Goal: Information Seeking & Learning: Learn about a topic

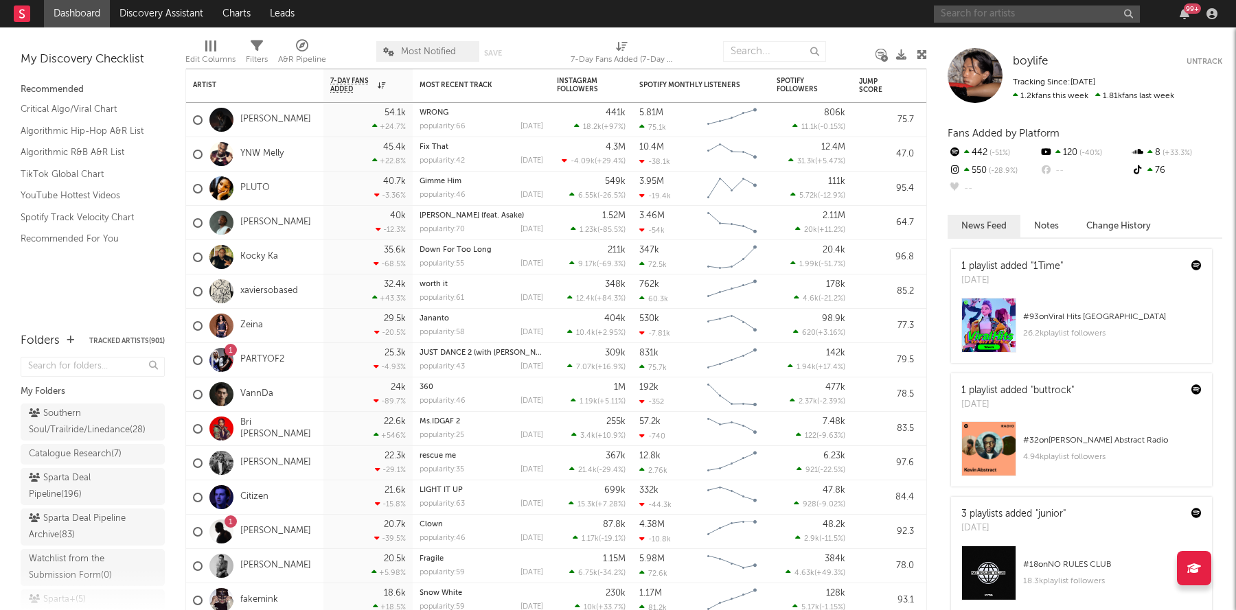
click at [997, 20] on input "text" at bounding box center [1037, 13] width 206 height 17
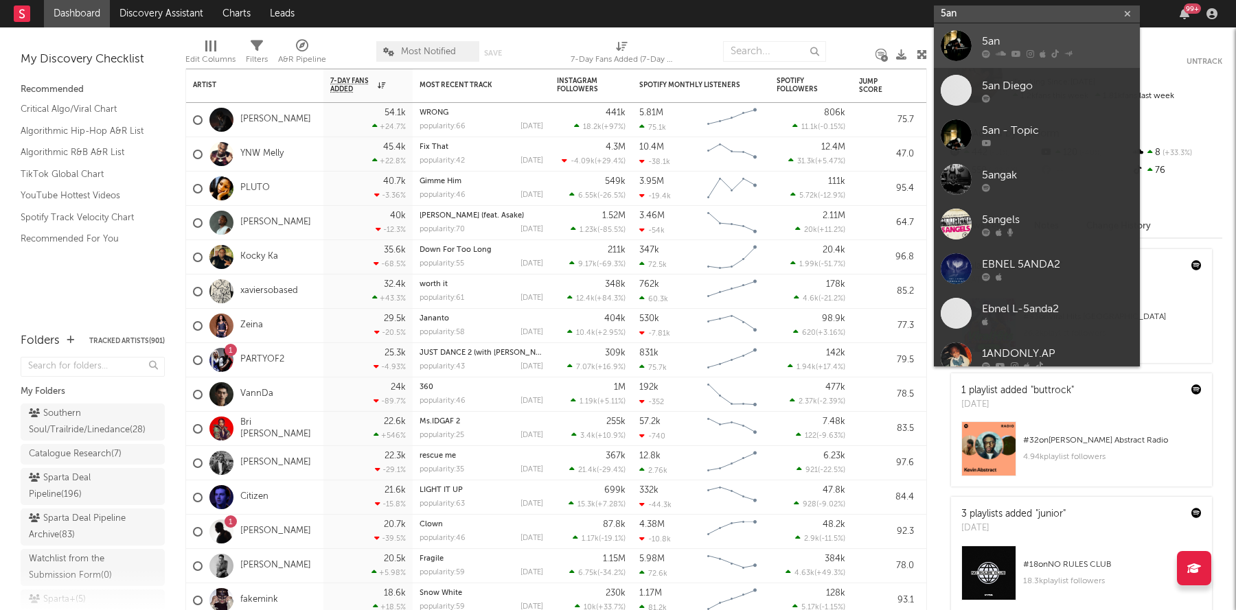
type input "5an"
click at [975, 54] on link "5an" at bounding box center [1037, 45] width 206 height 45
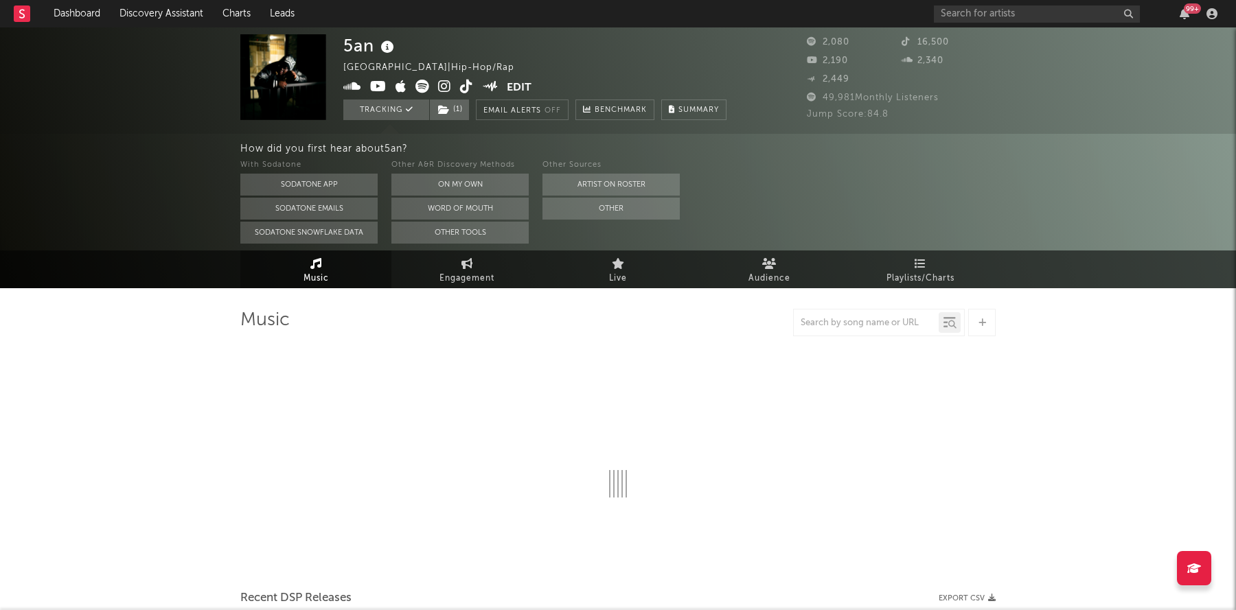
select select "6m"
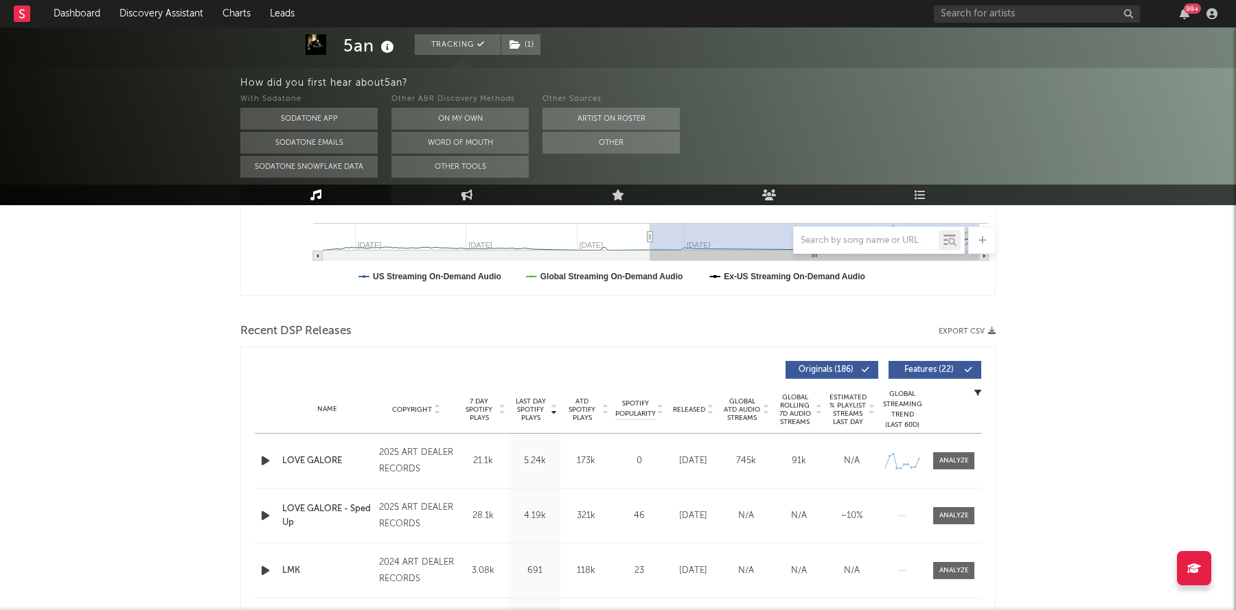
scroll to position [498, 0]
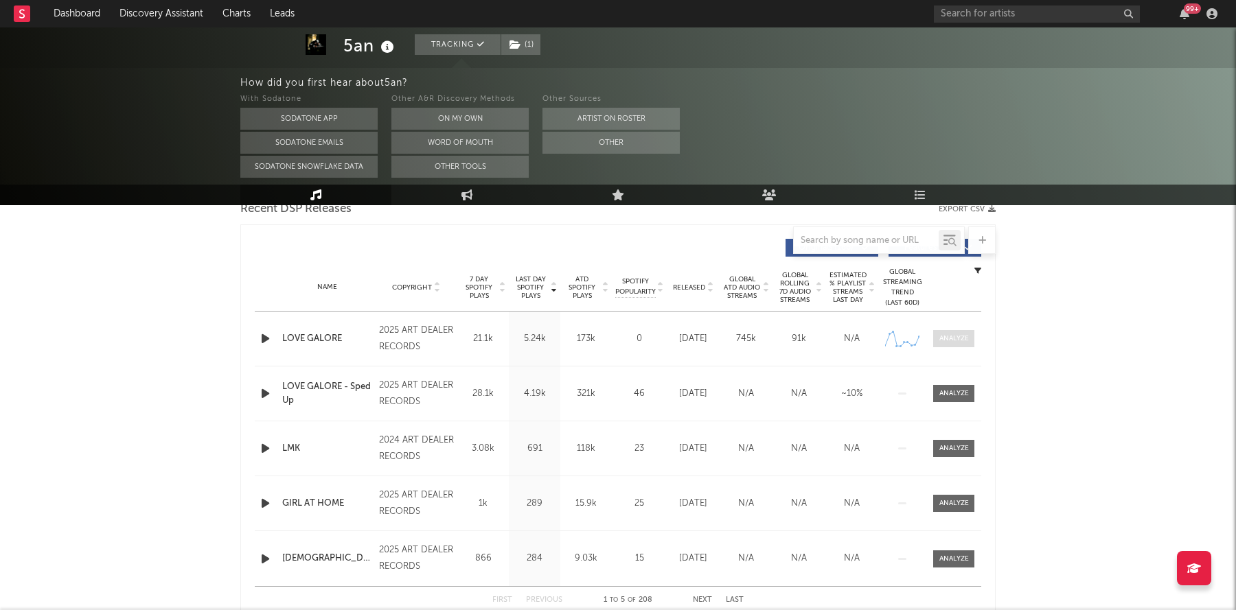
click at [952, 335] on div at bounding box center [954, 339] width 30 height 10
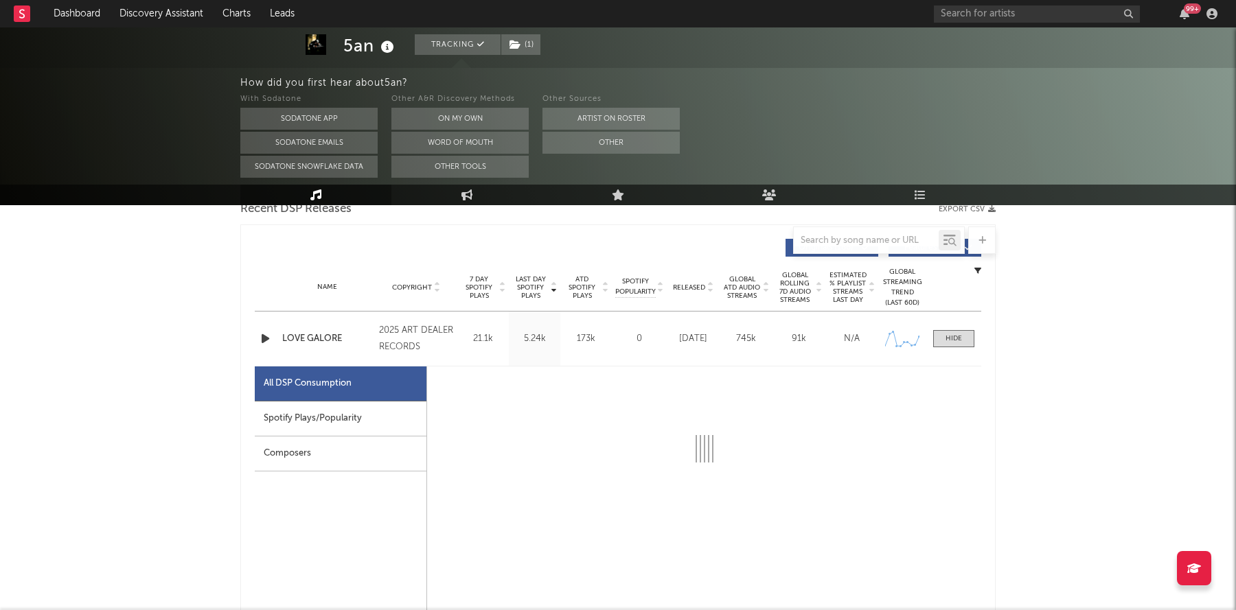
select select "1w"
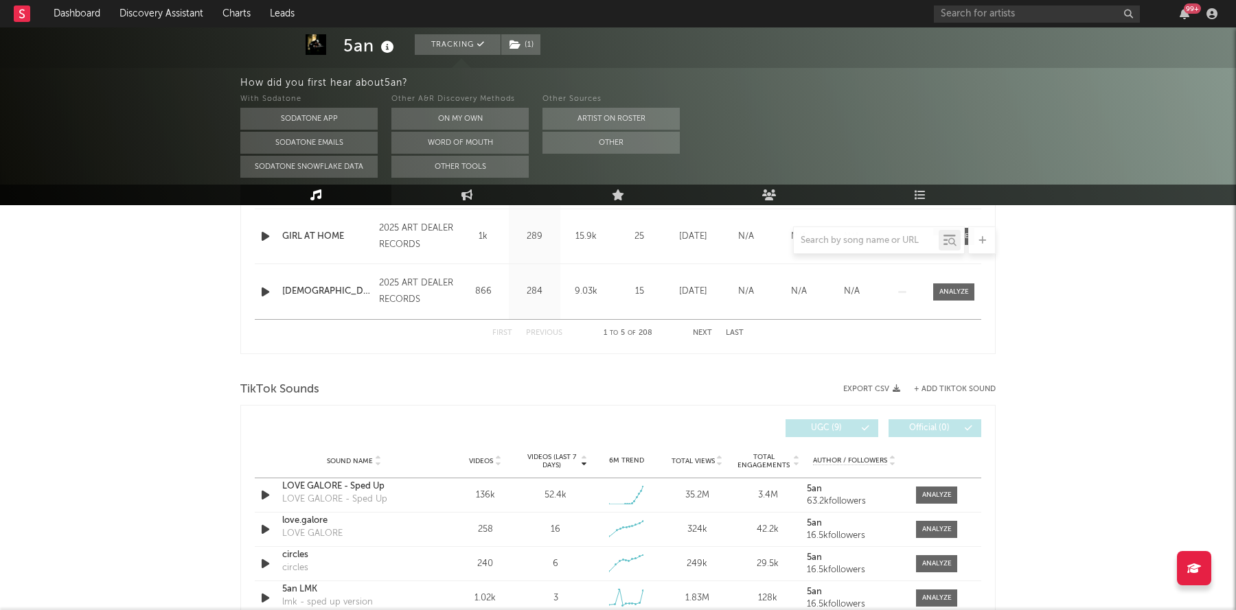
scroll to position [1569, 0]
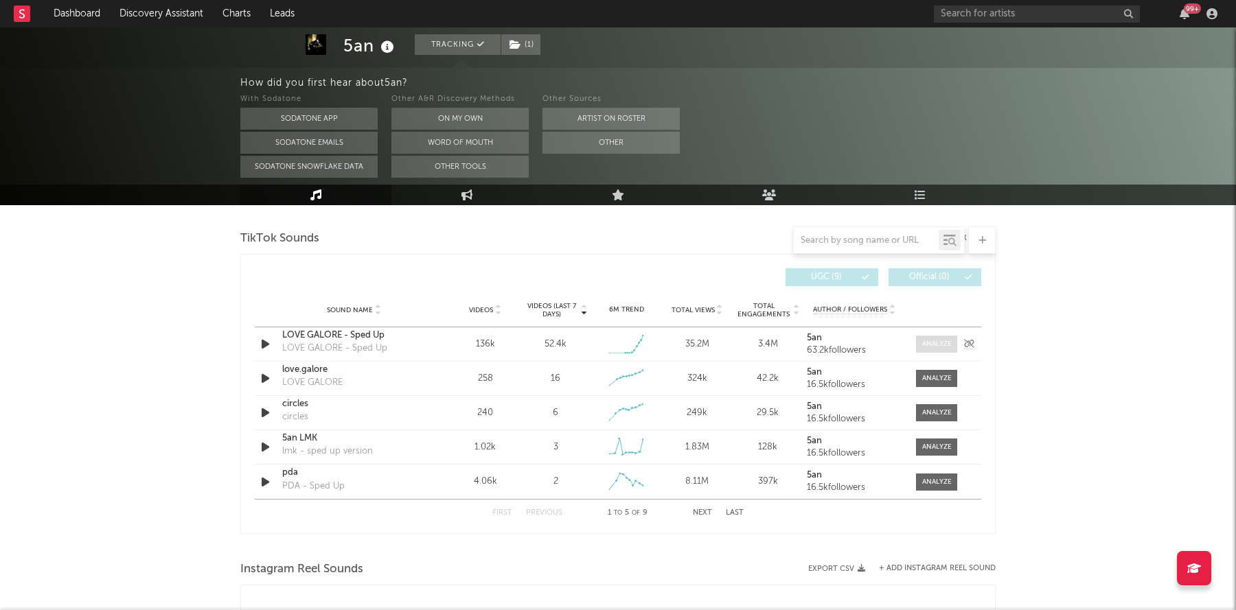
click at [932, 342] on div at bounding box center [937, 344] width 30 height 10
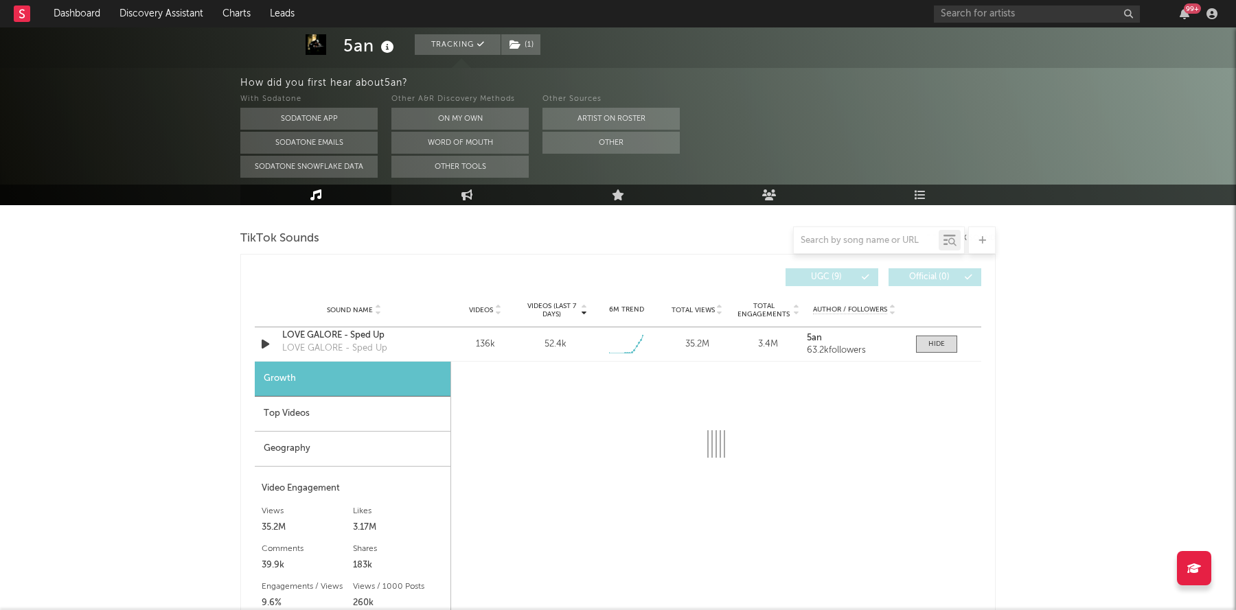
scroll to position [1745, 0]
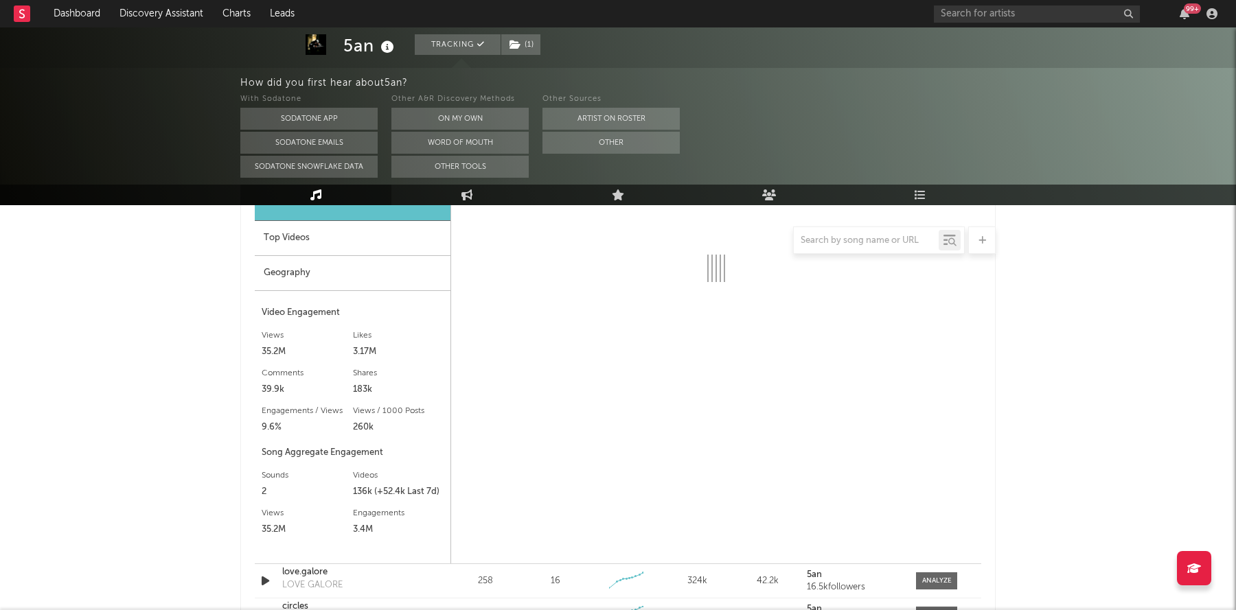
select select "1w"
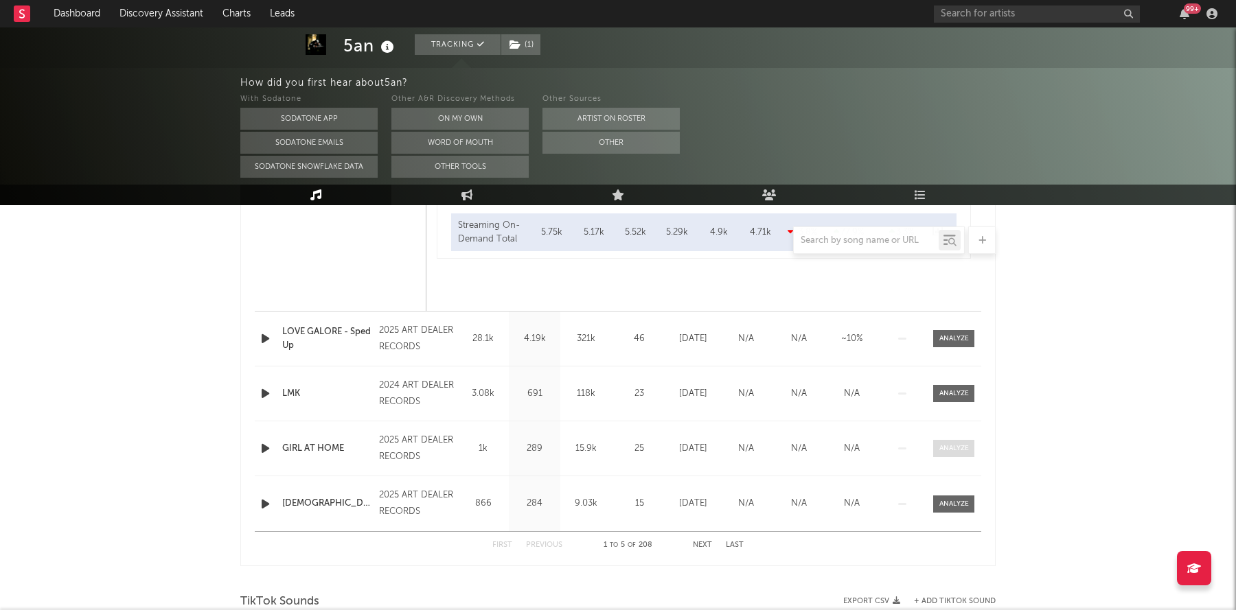
scroll to position [1203, 0]
click at [953, 337] on div at bounding box center [954, 341] width 30 height 10
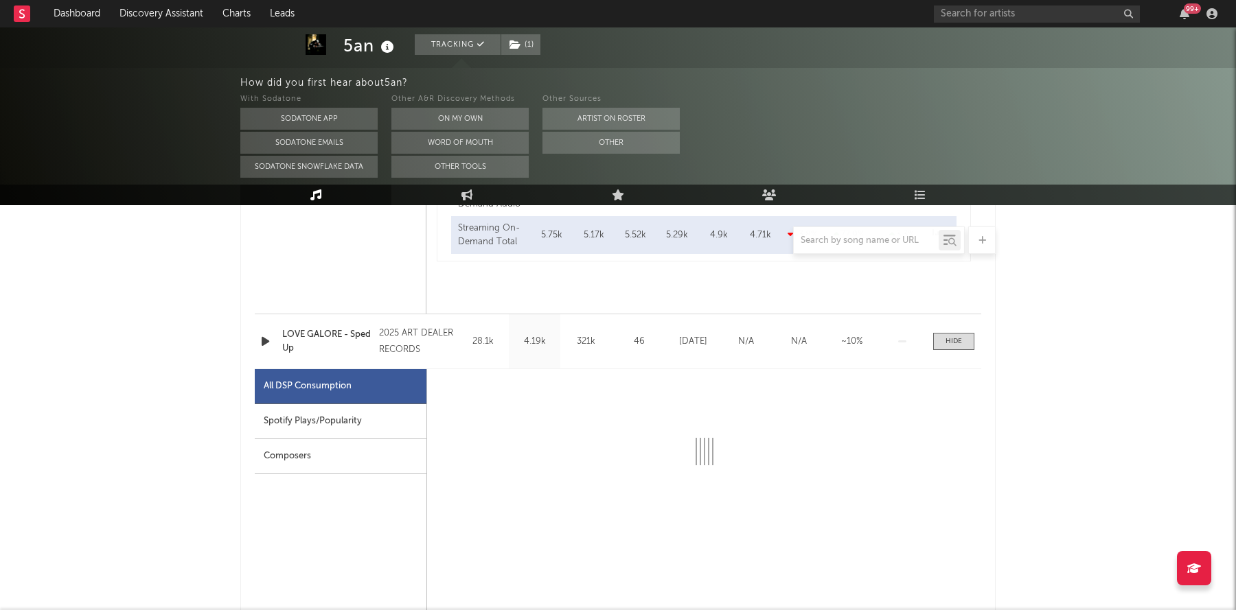
select select "1w"
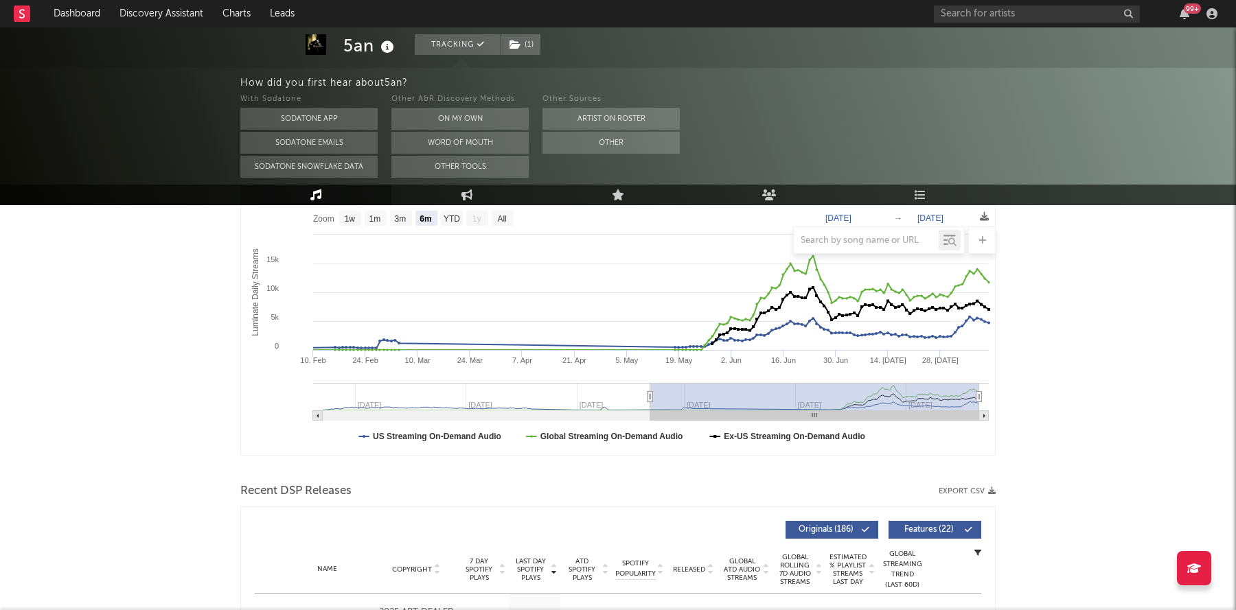
scroll to position [0, 0]
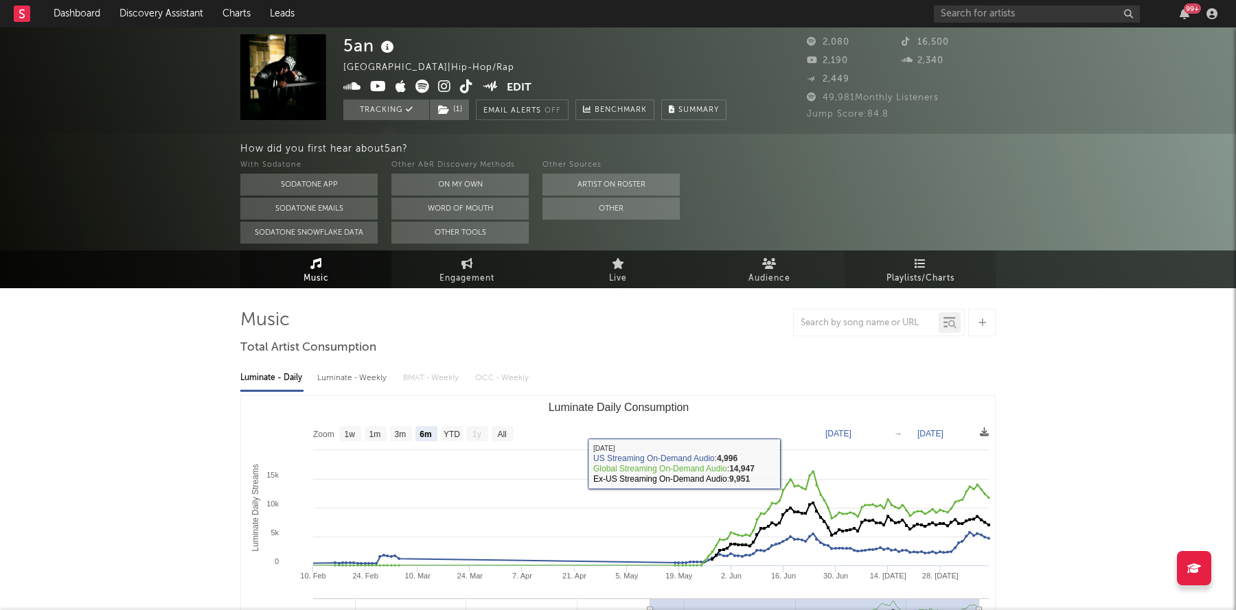
click at [912, 267] on link "Playlists/Charts" at bounding box center [920, 270] width 151 height 38
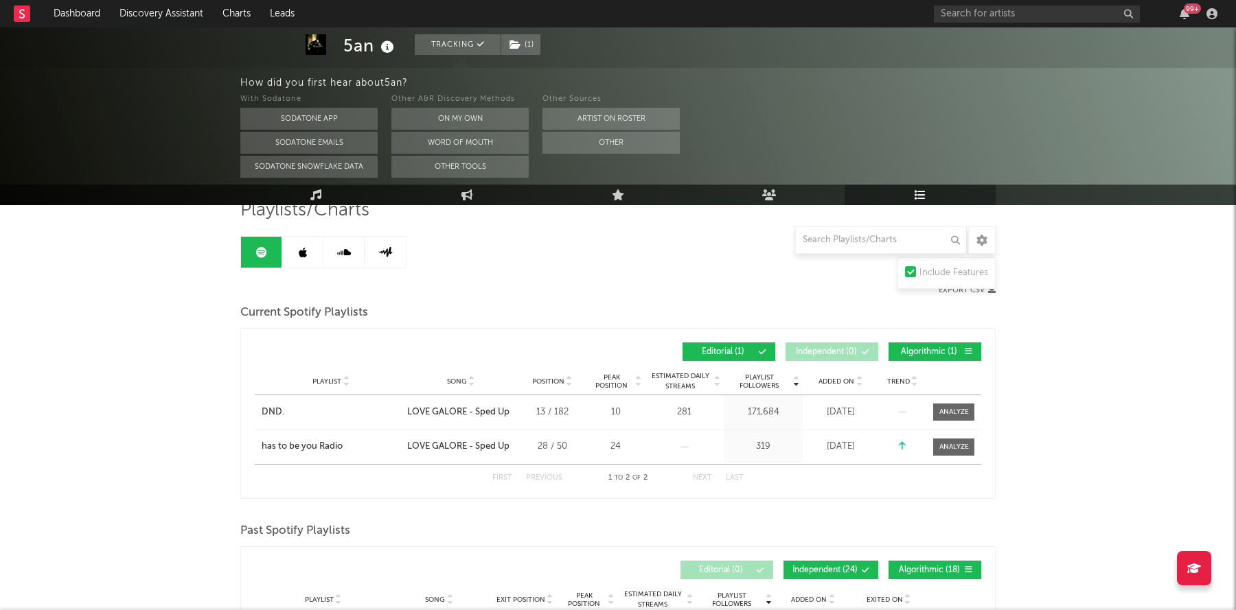
scroll to position [115, 0]
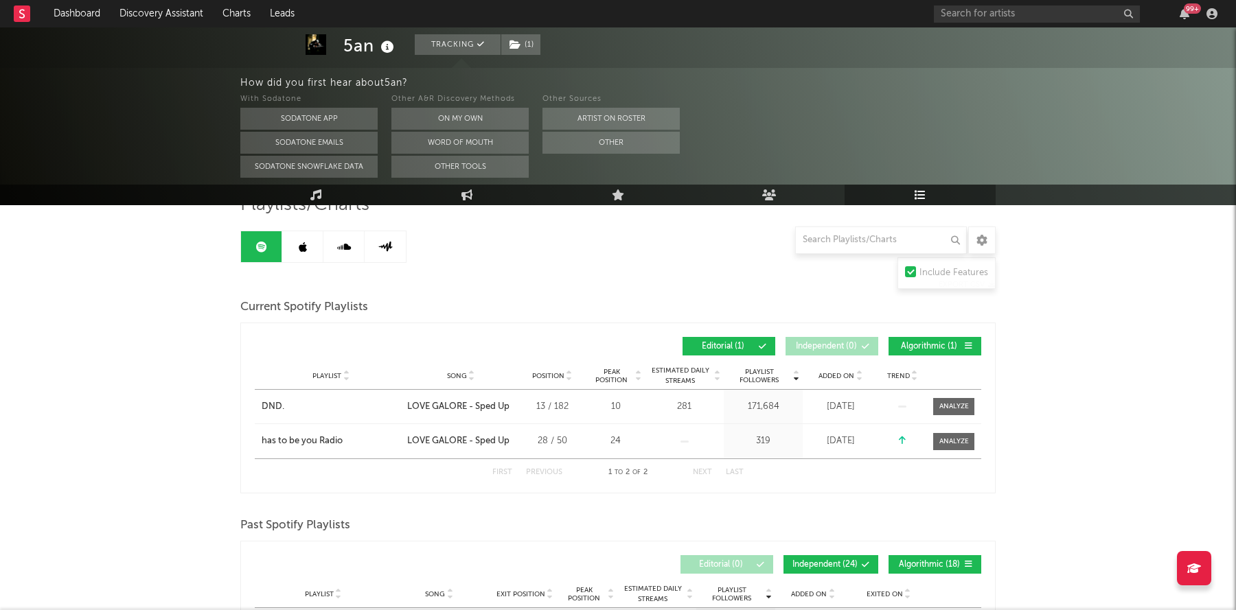
click at [941, 344] on span "Algorithmic ( 1 )" at bounding box center [928, 347] width 63 height 8
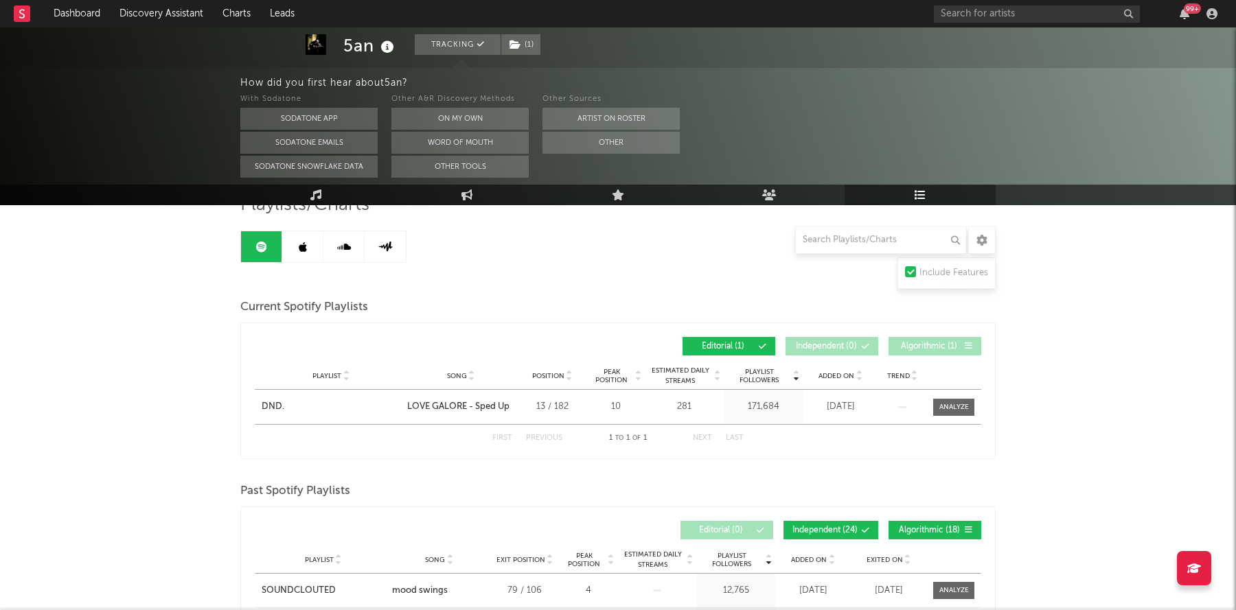
click at [935, 346] on span "Algorithmic ( 1 )" at bounding box center [928, 347] width 63 height 8
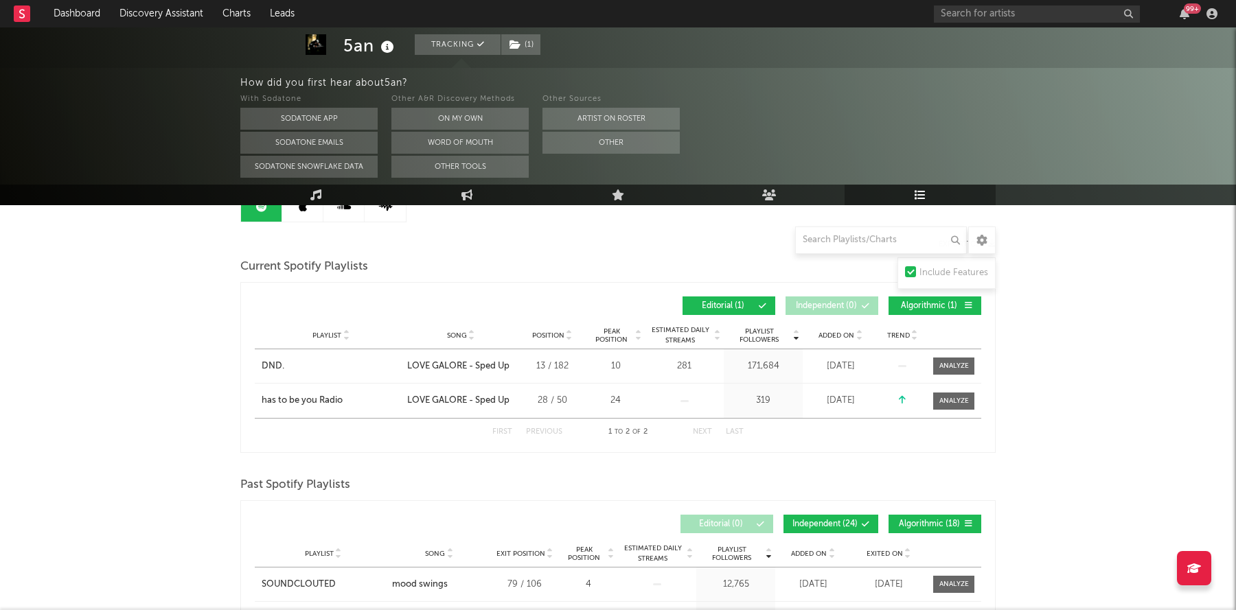
scroll to position [0, 0]
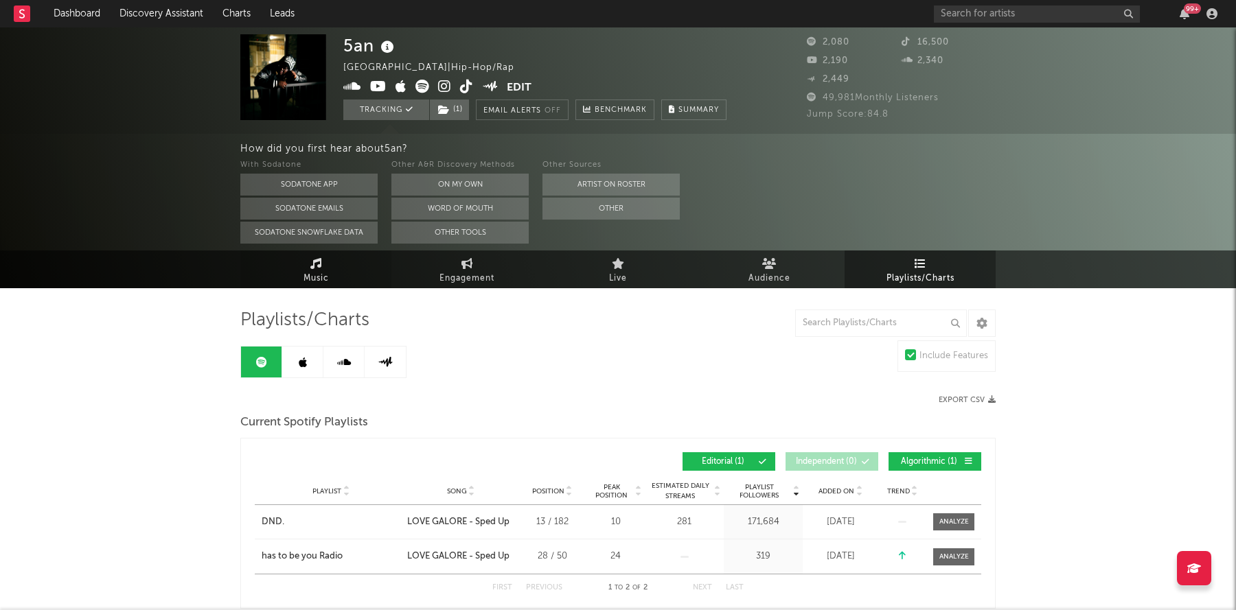
click at [336, 276] on link "Music" at bounding box center [315, 270] width 151 height 38
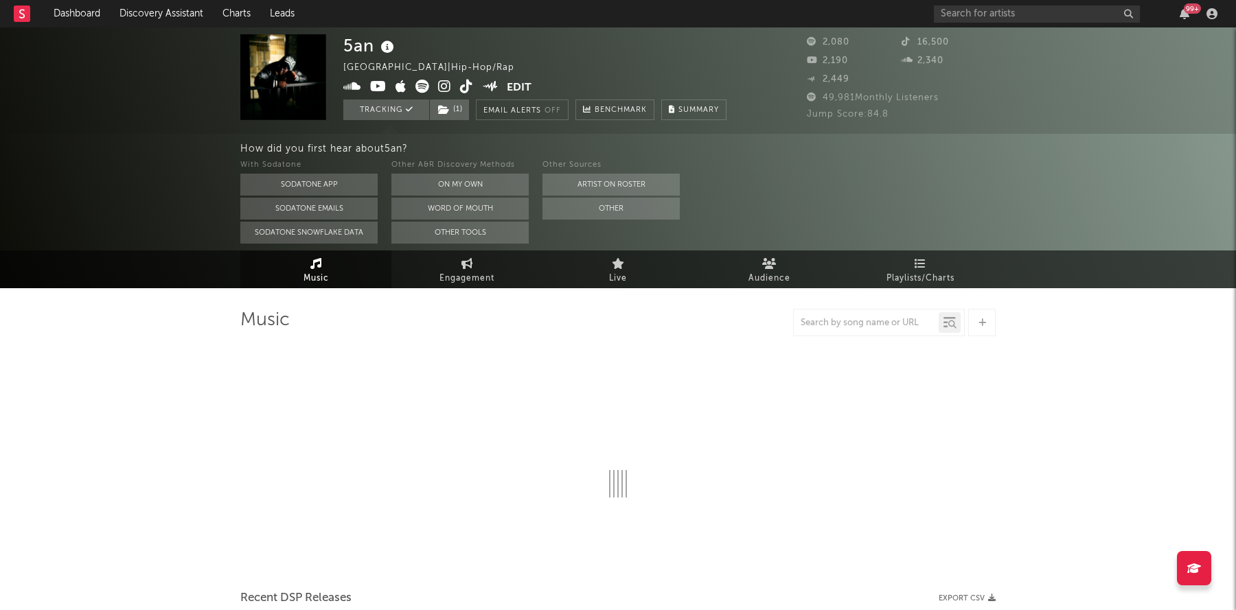
select select "6m"
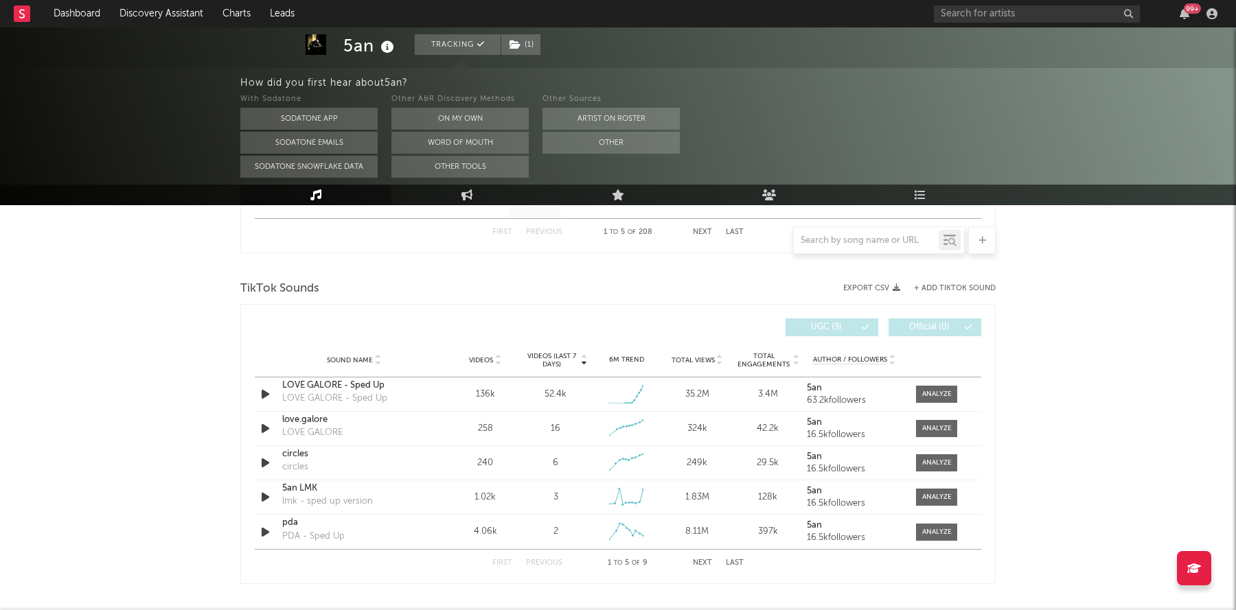
scroll to position [867, 0]
click at [923, 389] on div at bounding box center [937, 394] width 30 height 10
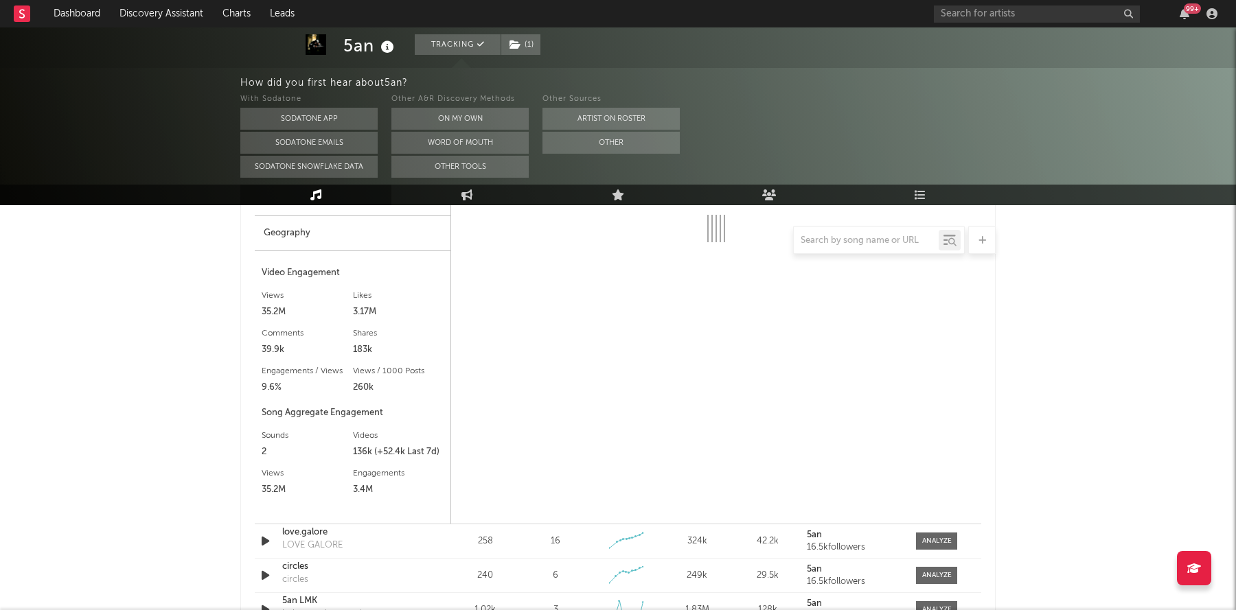
select select "1w"
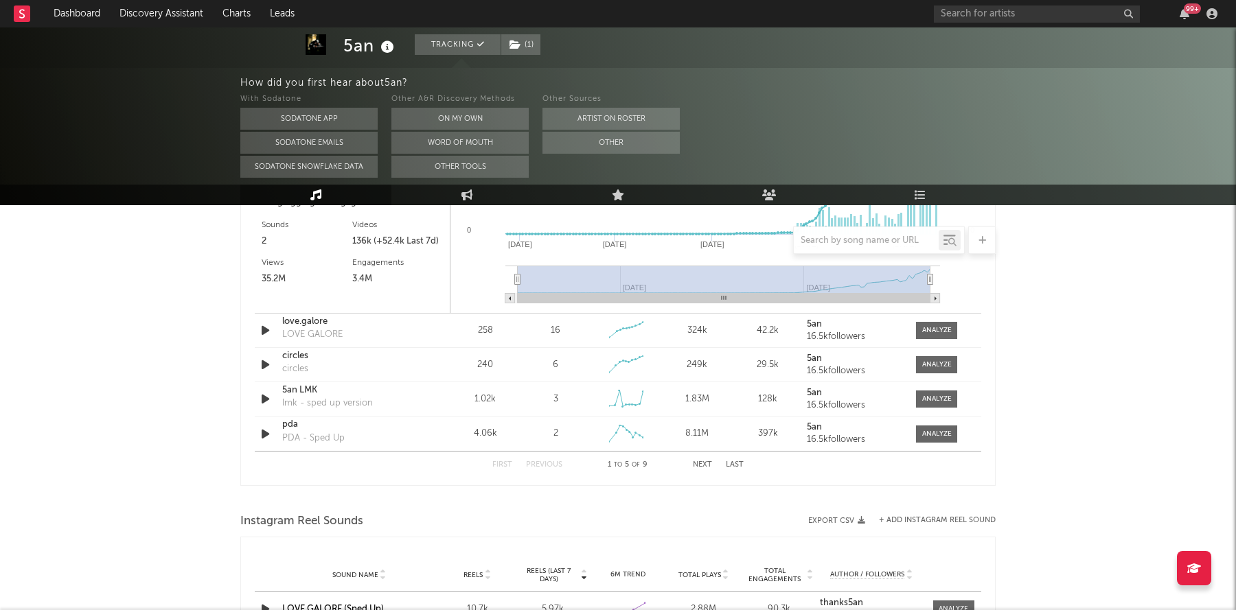
scroll to position [1512, 0]
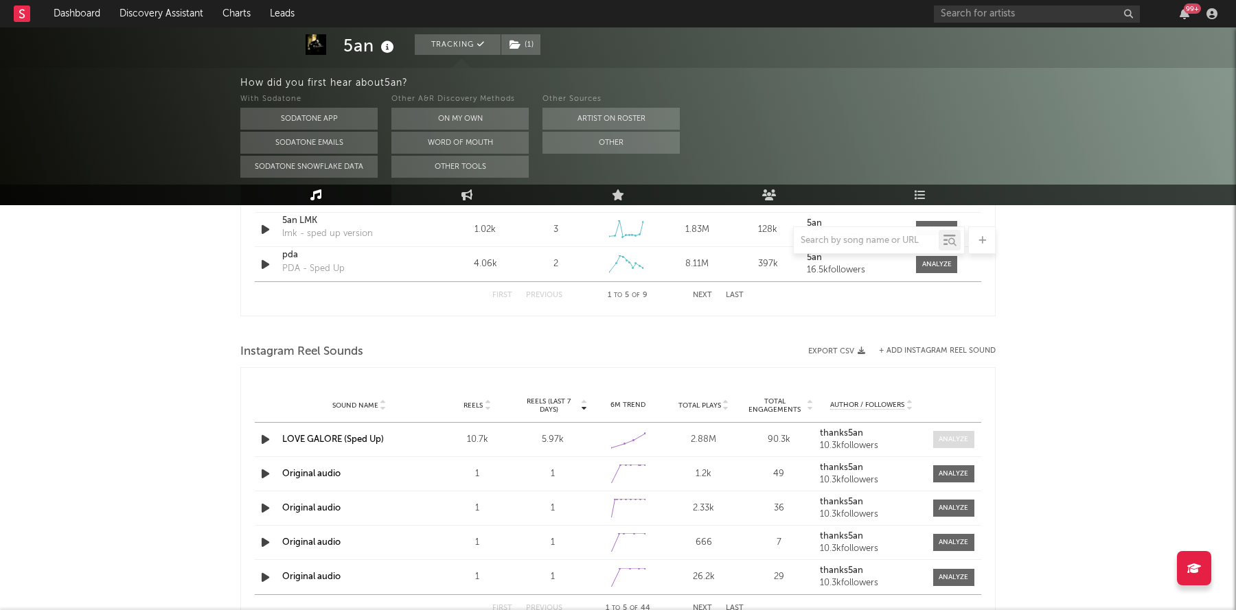
click at [943, 440] on div at bounding box center [954, 440] width 30 height 10
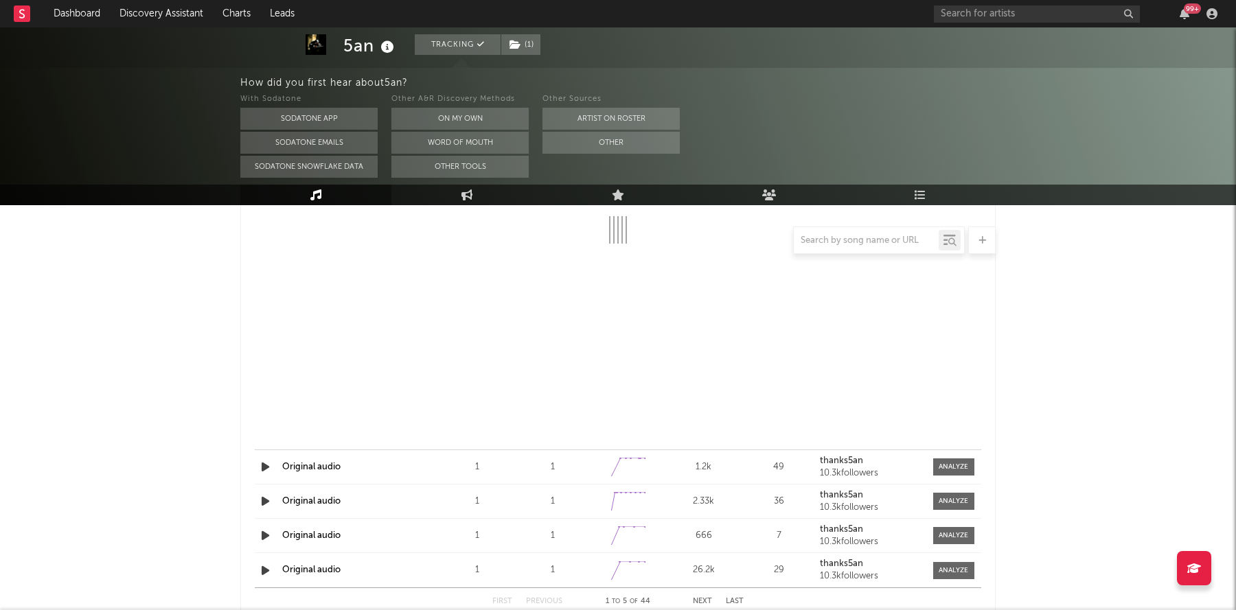
select select "1w"
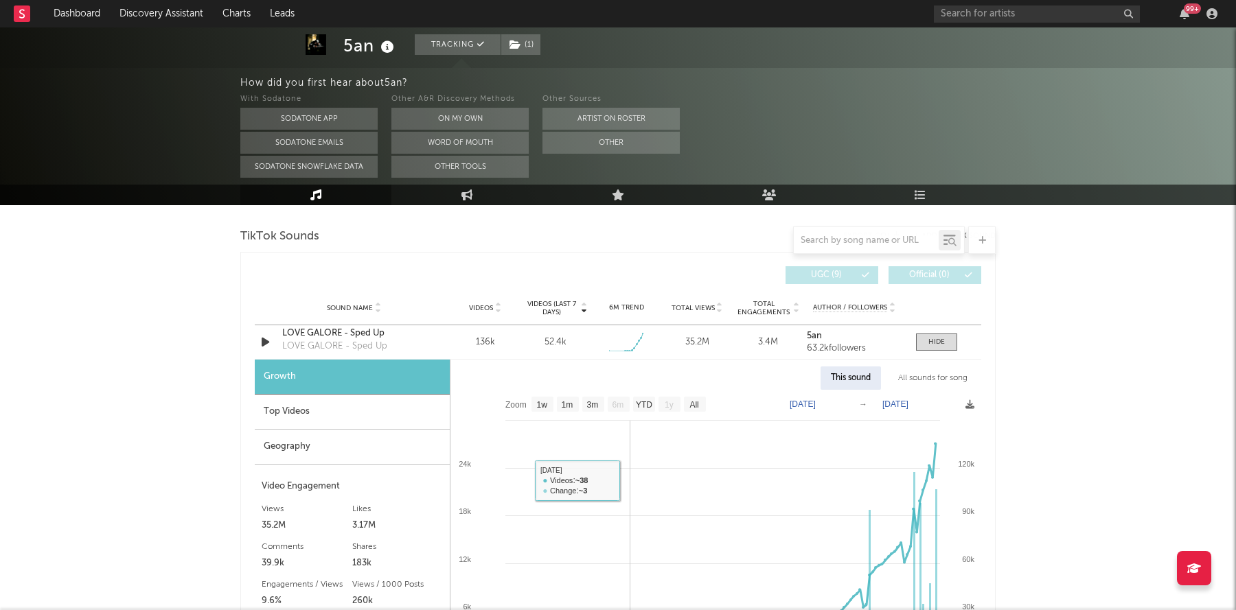
scroll to position [879, 0]
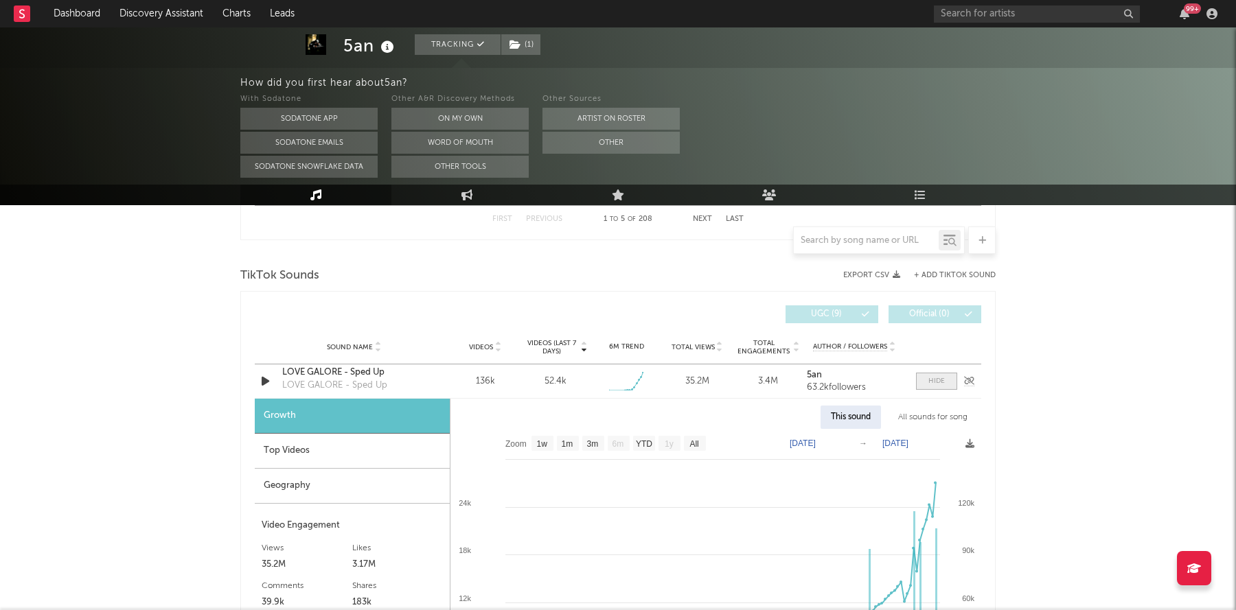
click at [935, 380] on div at bounding box center [936, 381] width 16 height 10
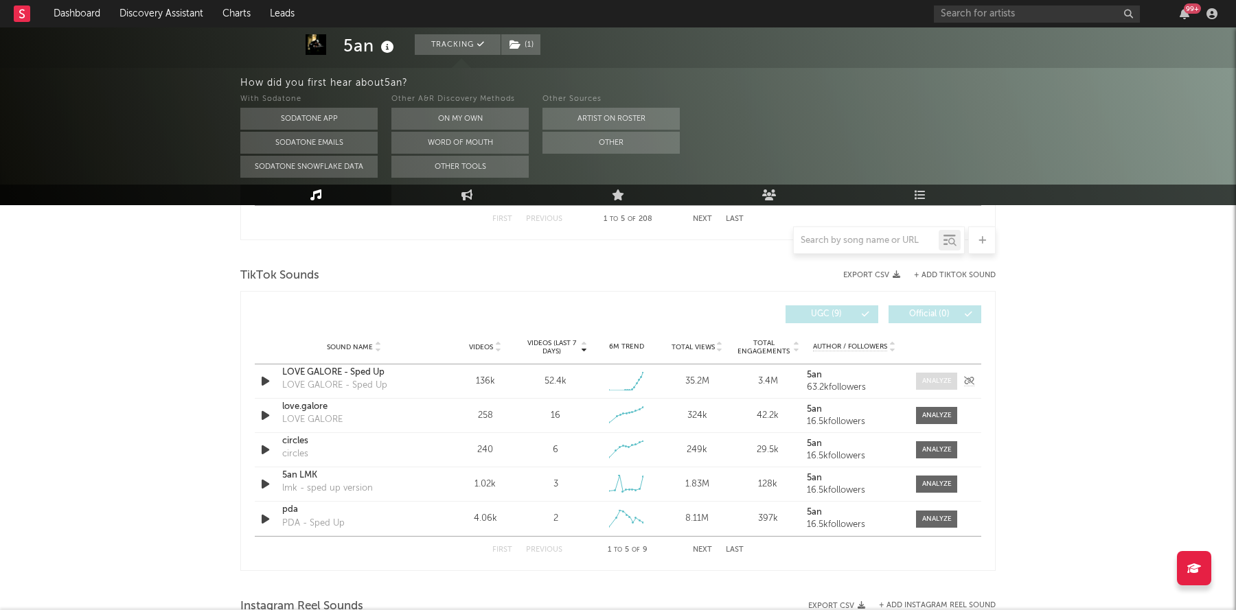
click at [944, 382] on div at bounding box center [937, 381] width 30 height 10
select select "1w"
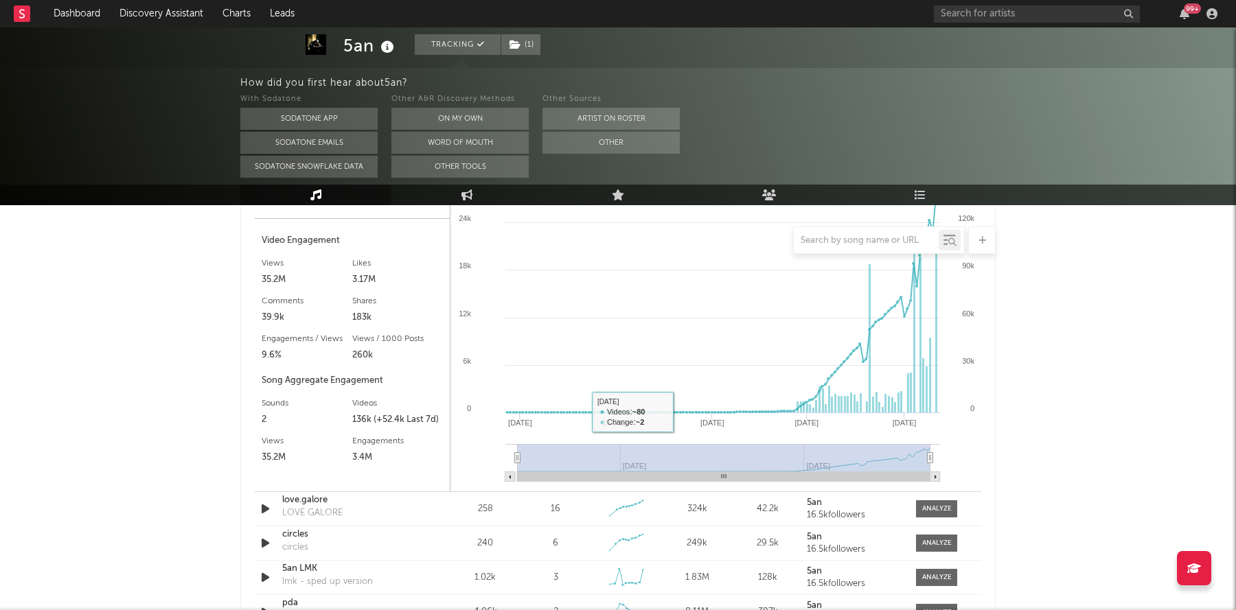
scroll to position [1318, 0]
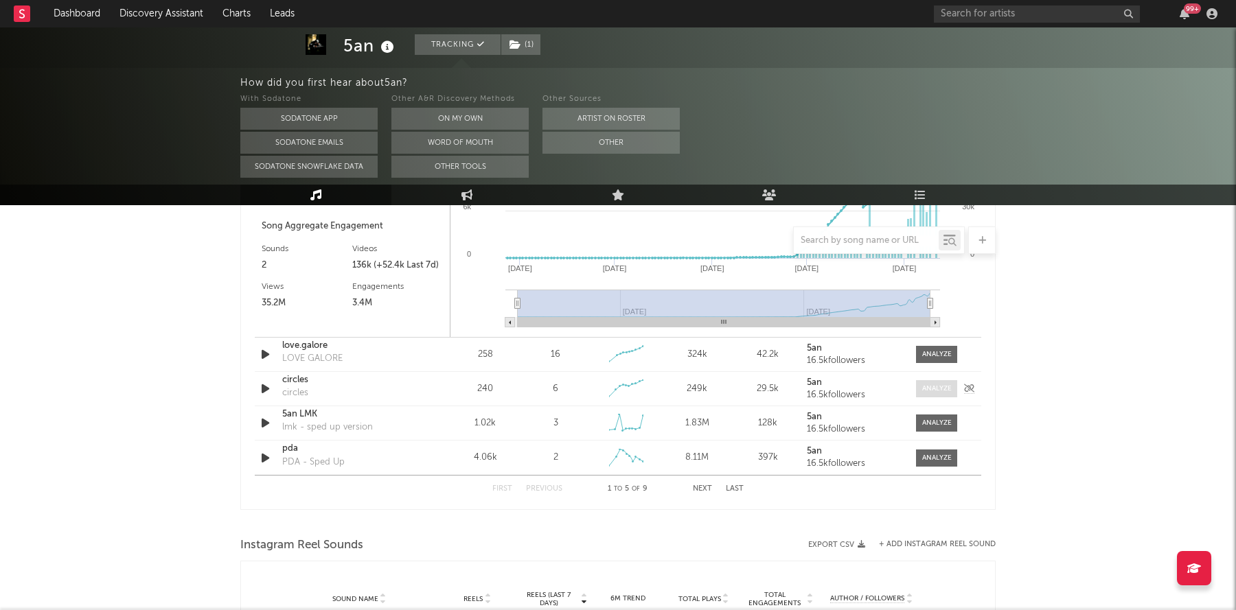
click at [942, 391] on div at bounding box center [937, 389] width 30 height 10
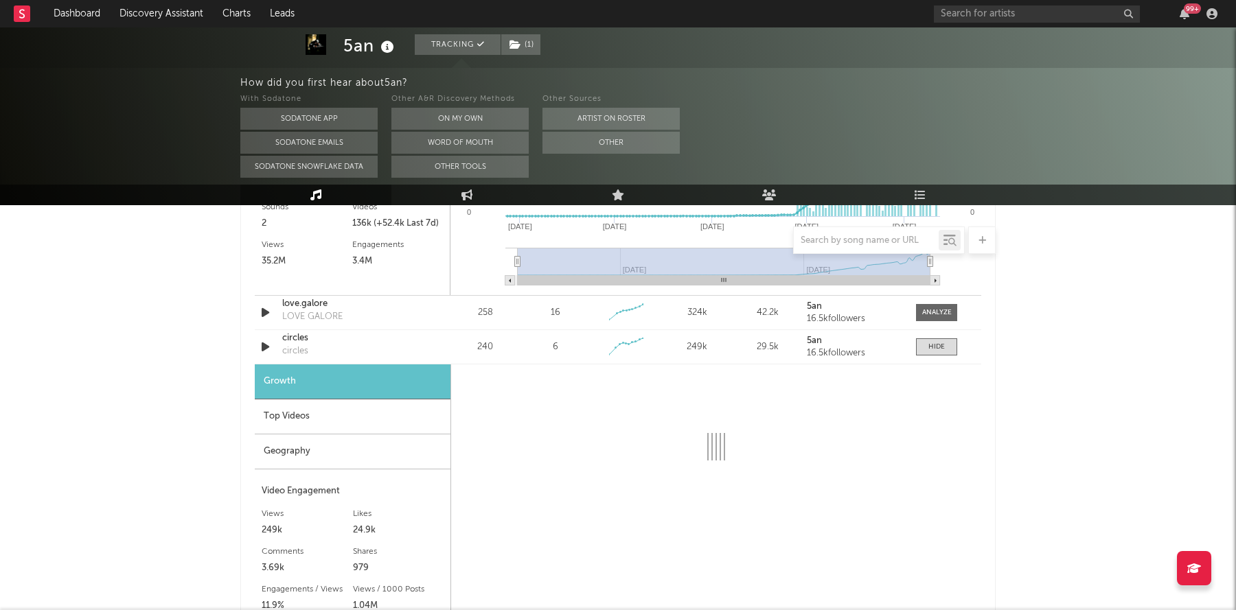
scroll to position [1368, 0]
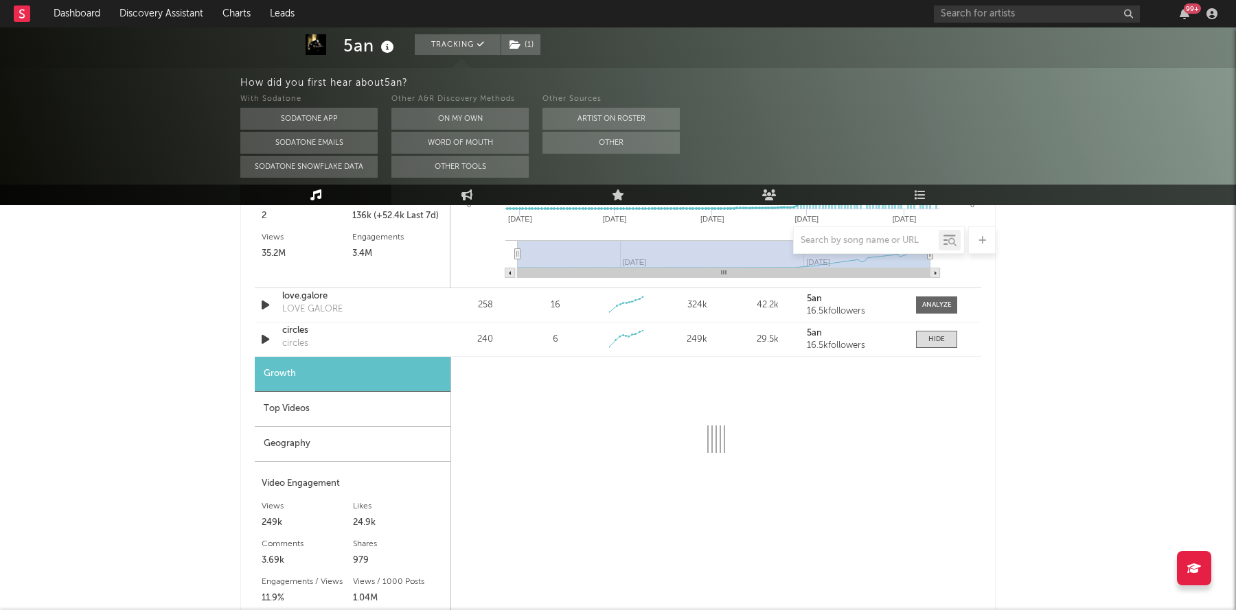
select select "6m"
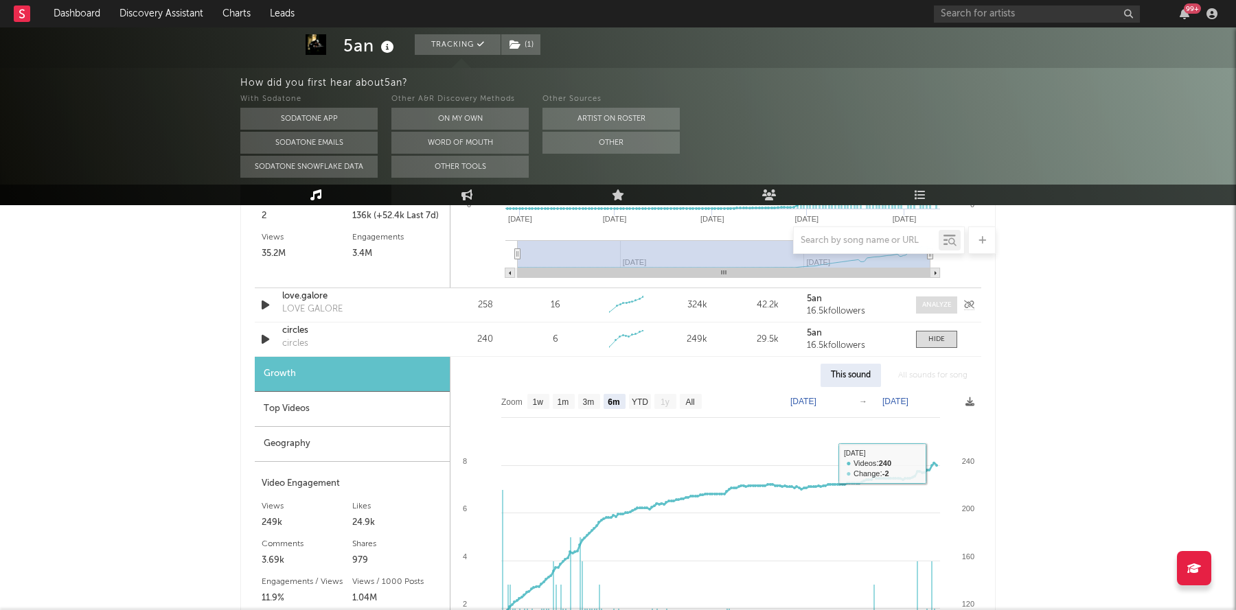
click at [935, 304] on div at bounding box center [937, 305] width 30 height 10
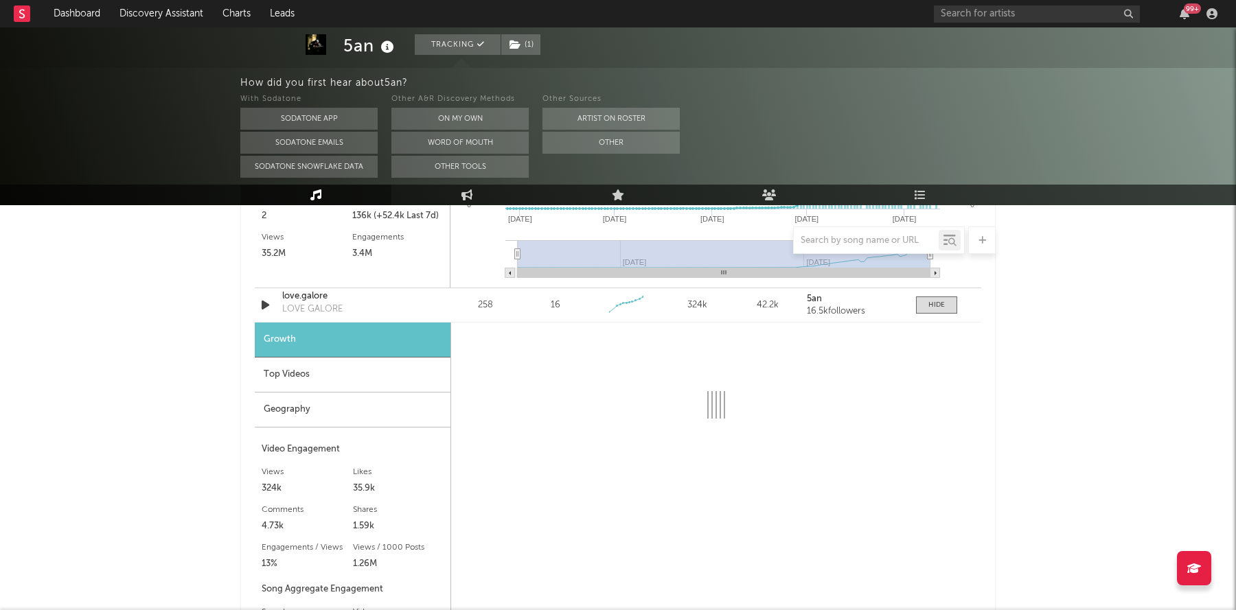
select select "1w"
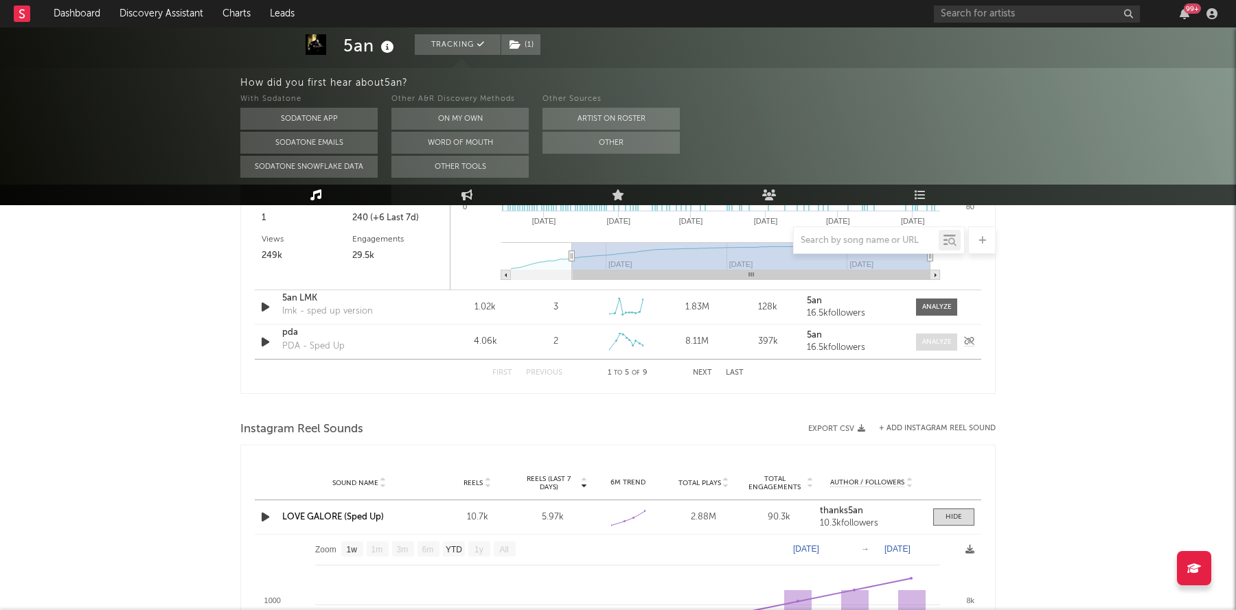
scroll to position [794, 0]
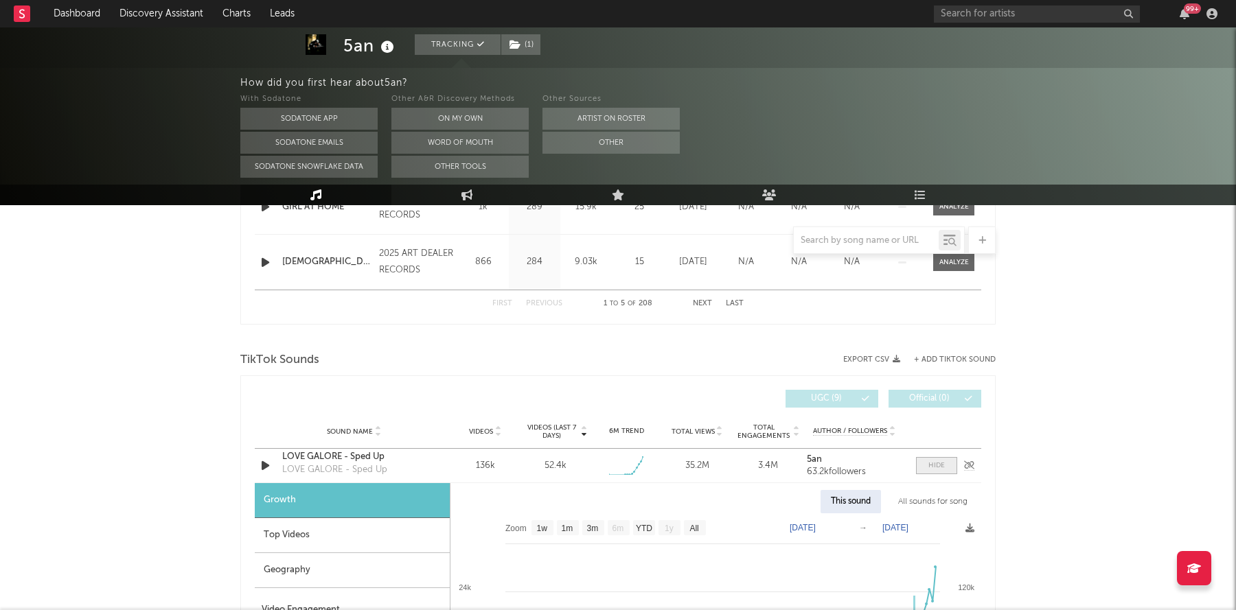
click at [948, 457] on span at bounding box center [936, 465] width 41 height 17
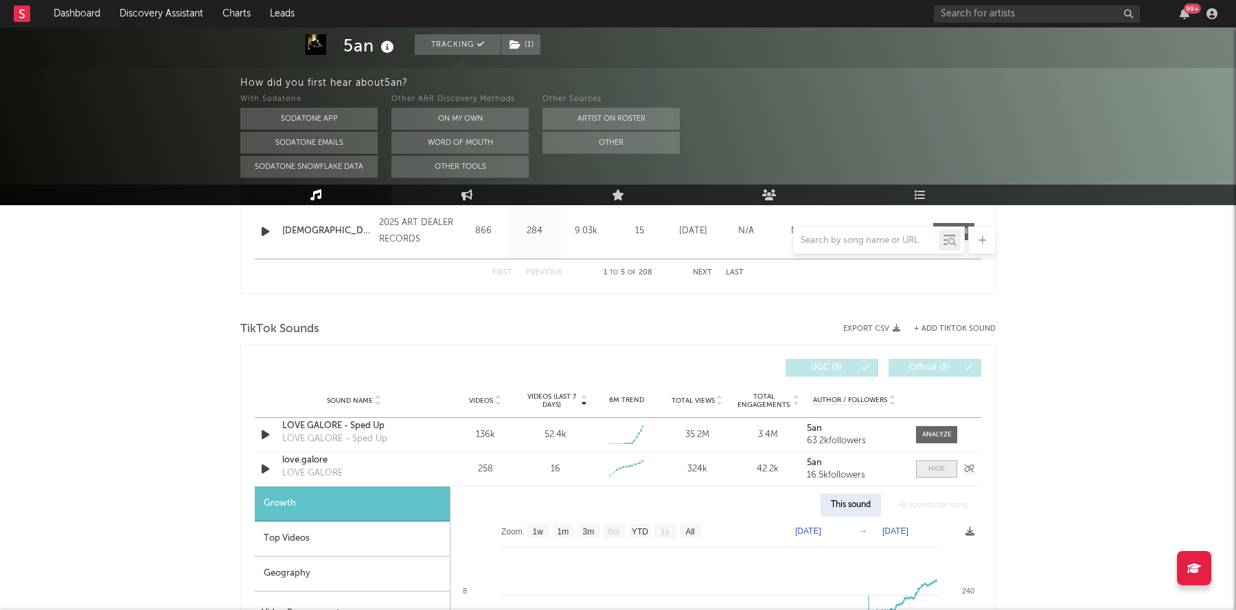
click at [947, 465] on span at bounding box center [936, 469] width 41 height 17
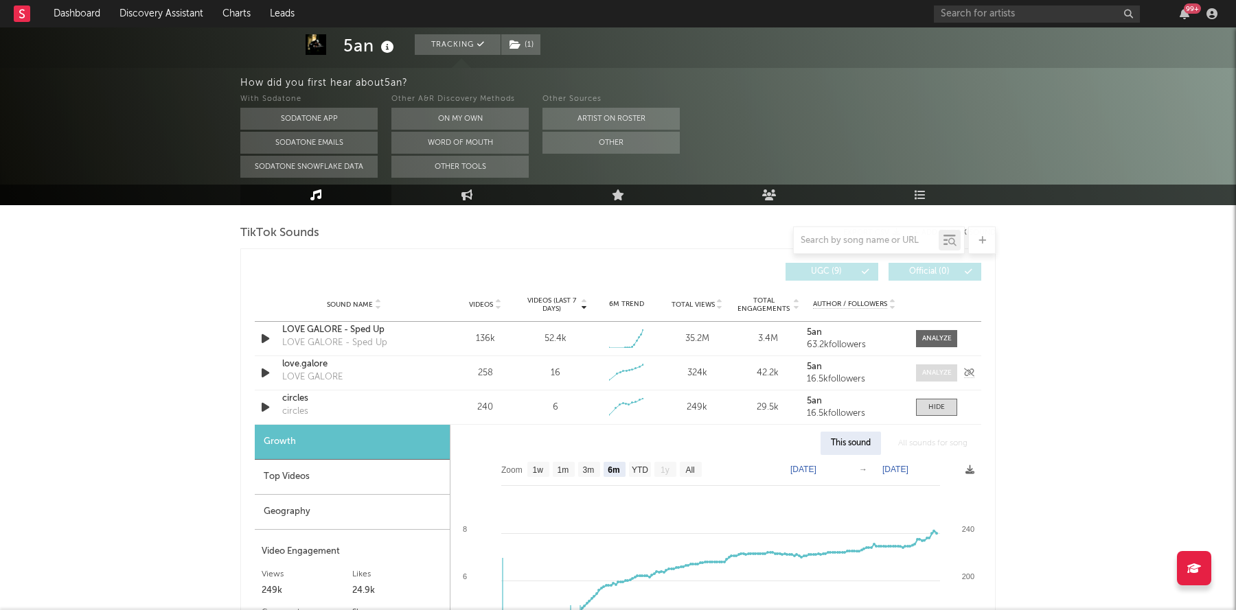
scroll to position [932, 0]
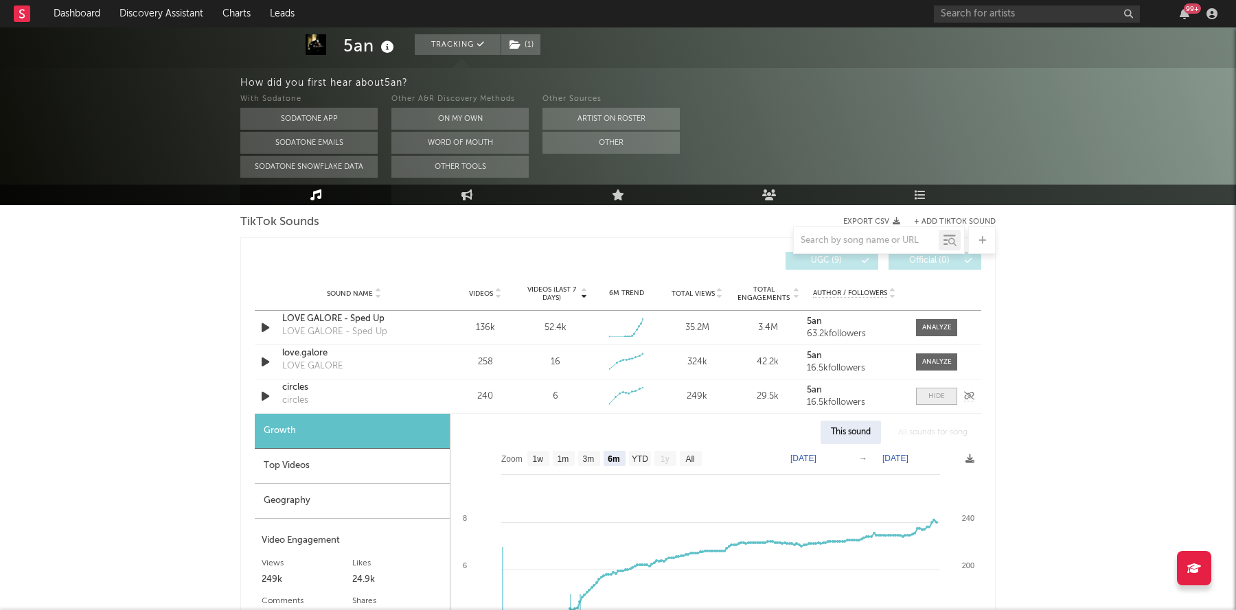
click at [928, 402] on span at bounding box center [936, 396] width 41 height 17
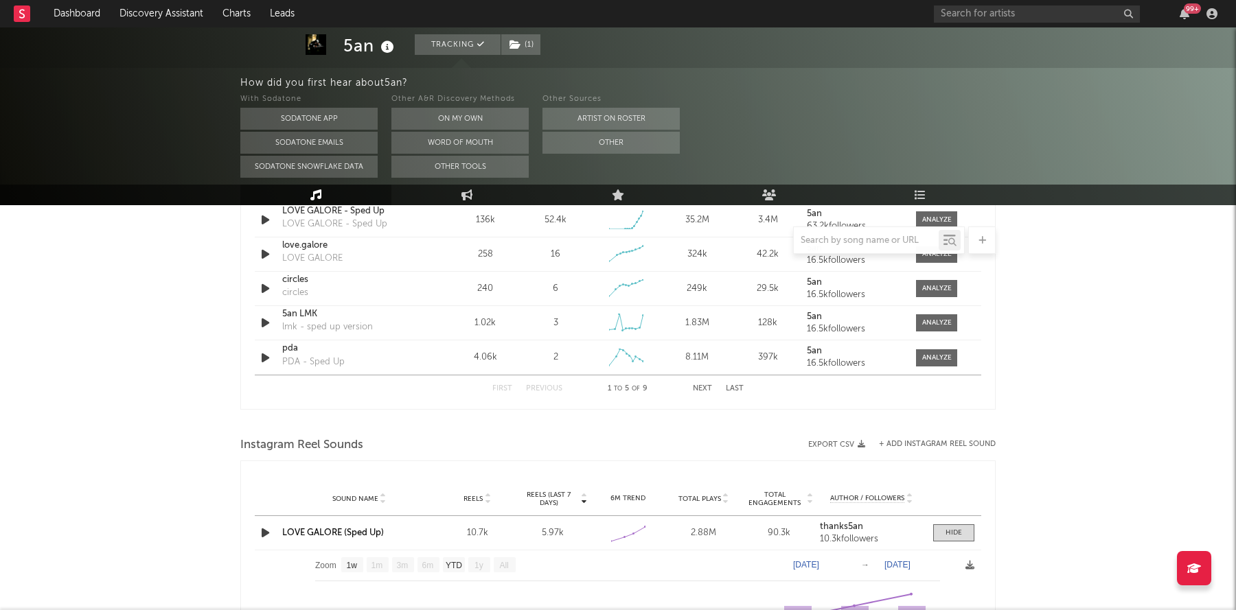
scroll to position [0, 0]
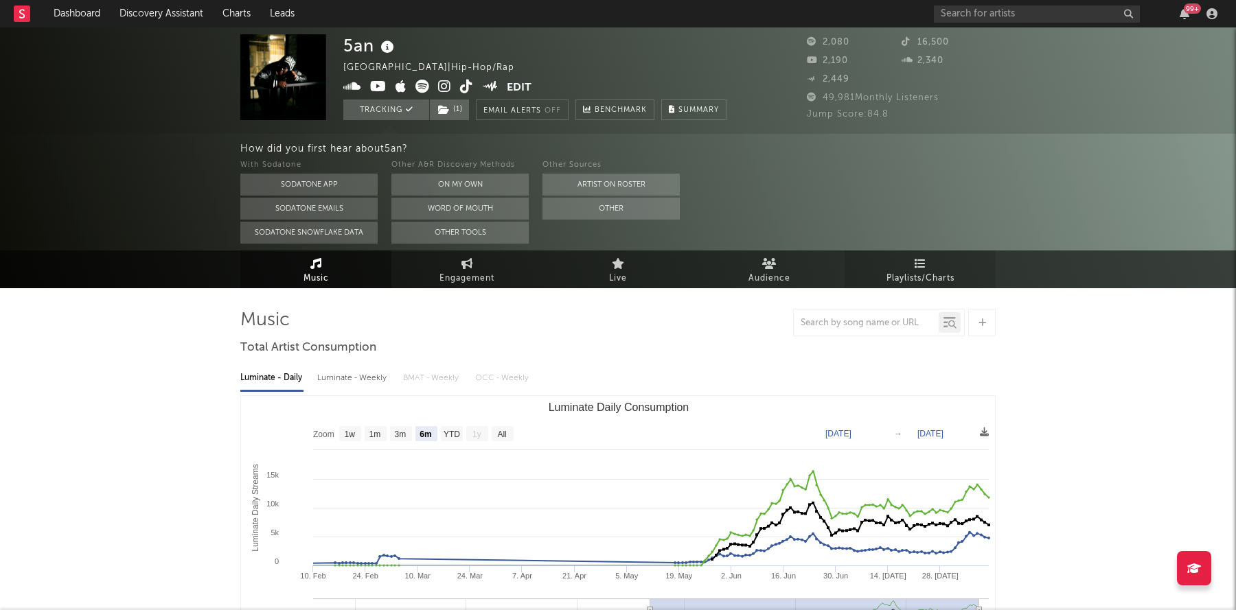
click at [896, 253] on link "Playlists/Charts" at bounding box center [920, 270] width 151 height 38
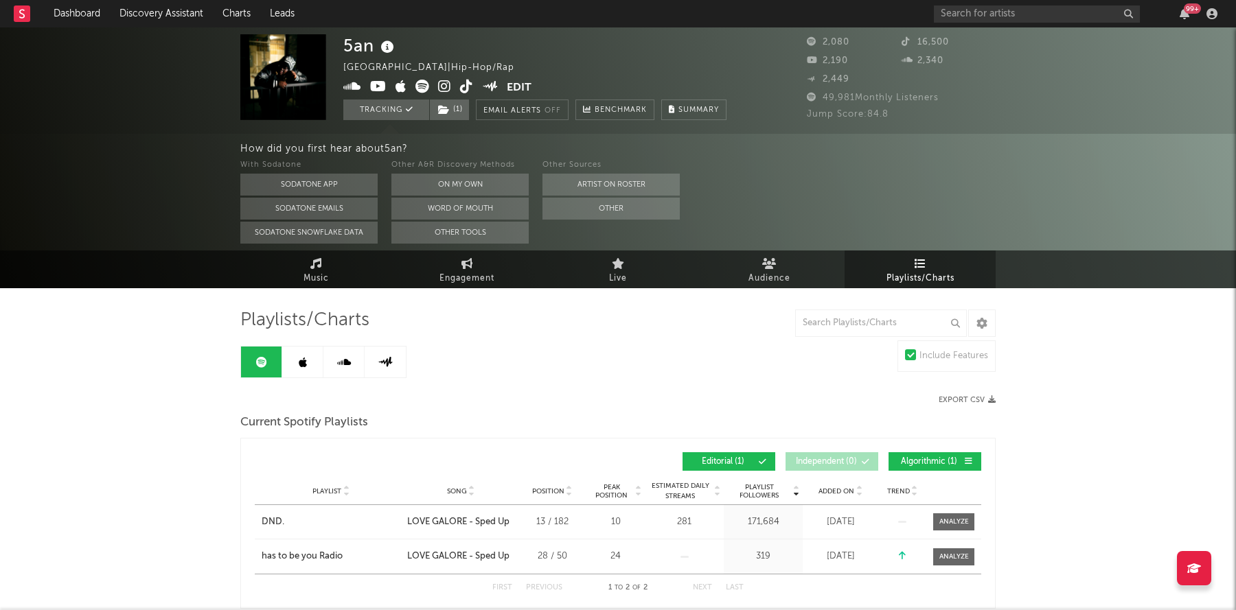
click at [301, 376] on link at bounding box center [302, 362] width 41 height 31
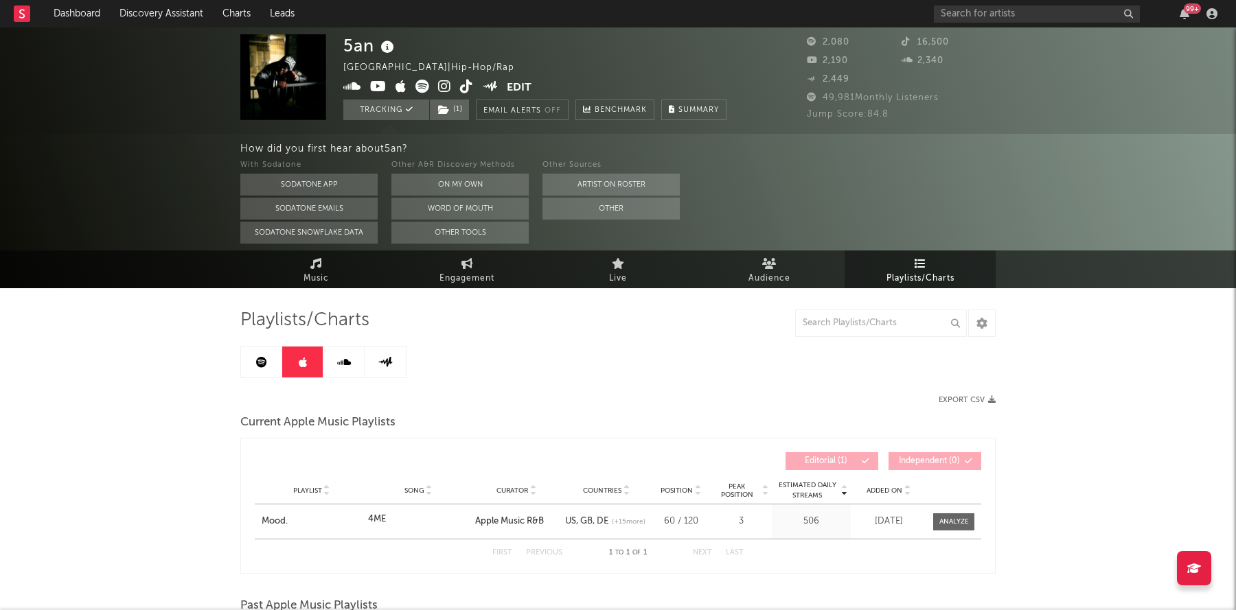
click at [334, 371] on link at bounding box center [343, 362] width 41 height 31
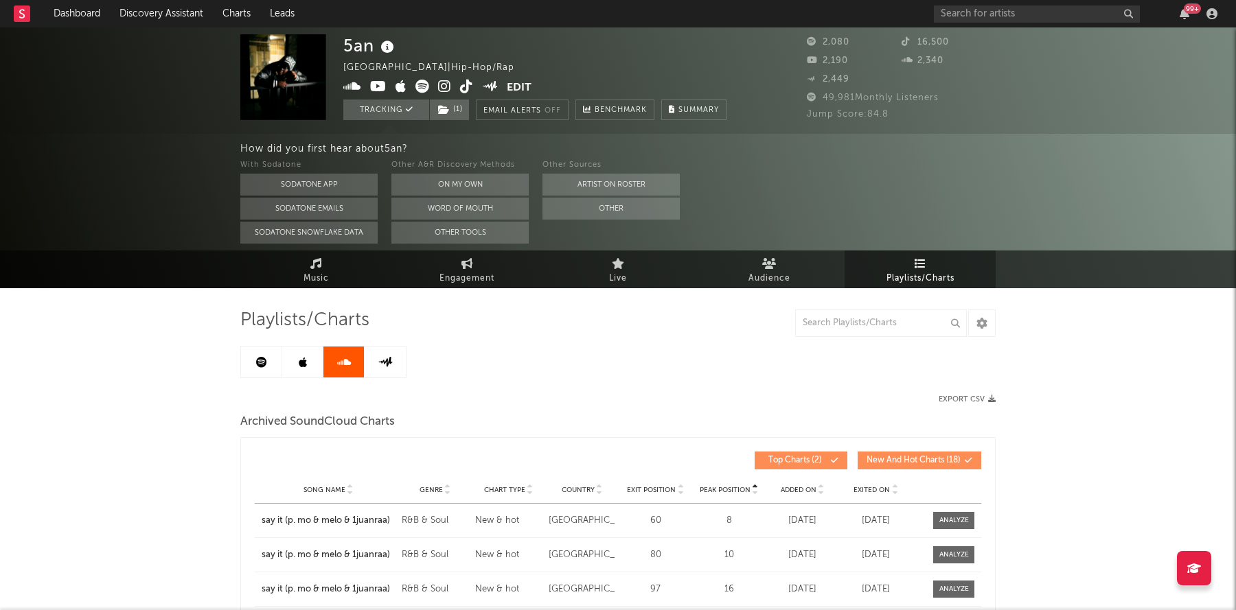
click at [290, 367] on link at bounding box center [302, 362] width 41 height 31
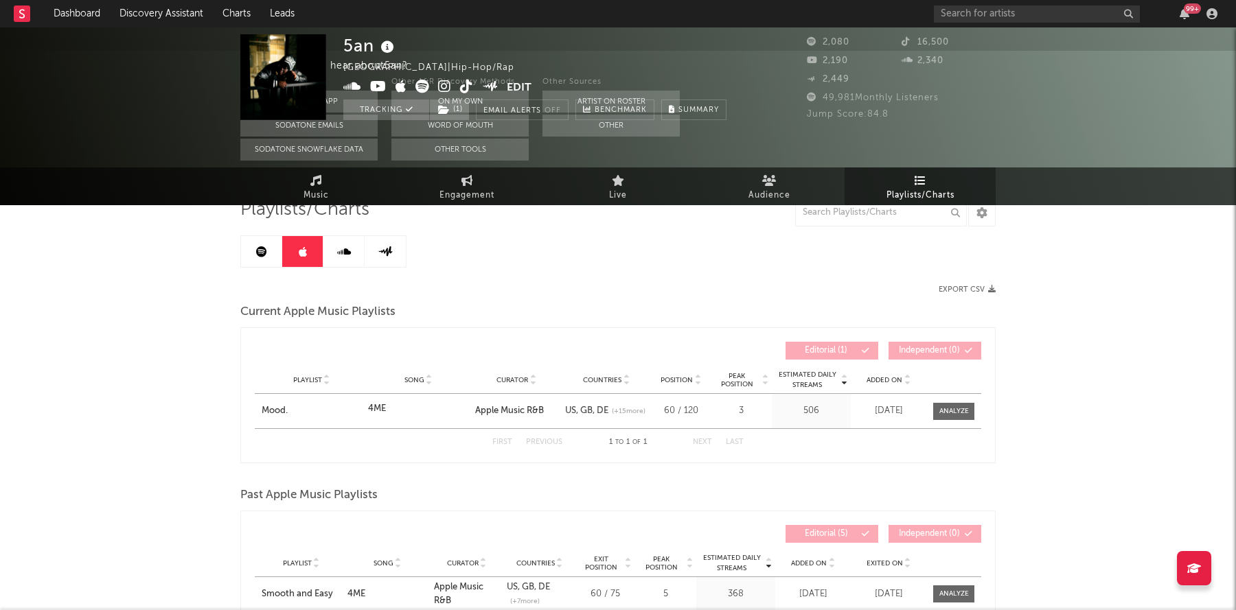
scroll to position [117, 0]
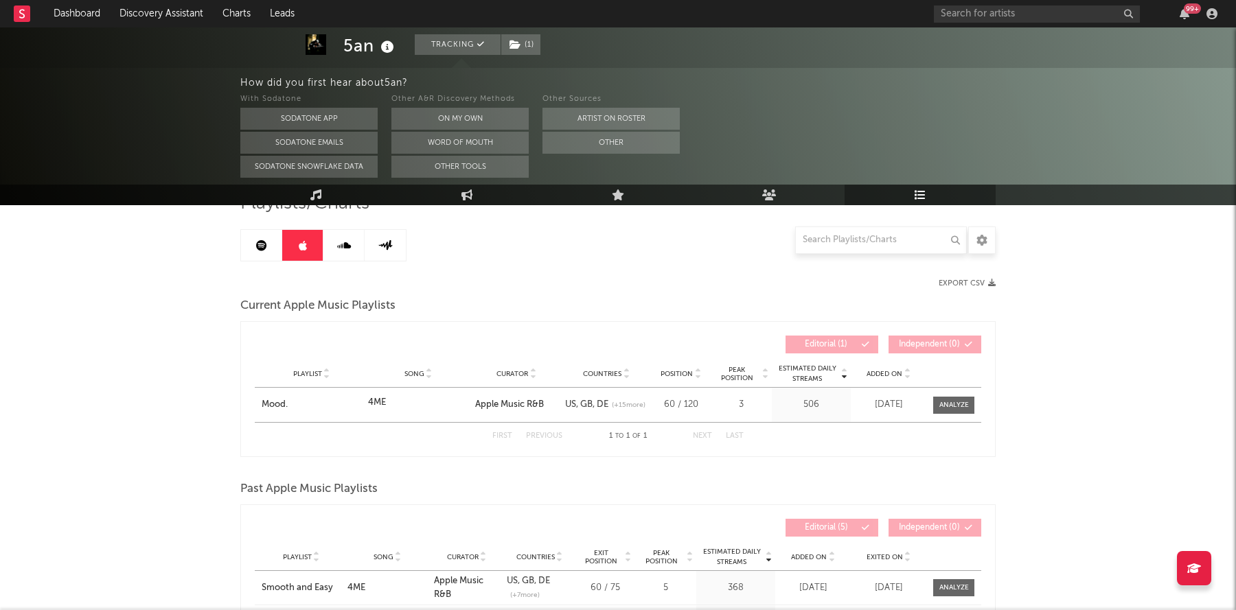
click at [337, 247] on icon at bounding box center [344, 245] width 14 height 11
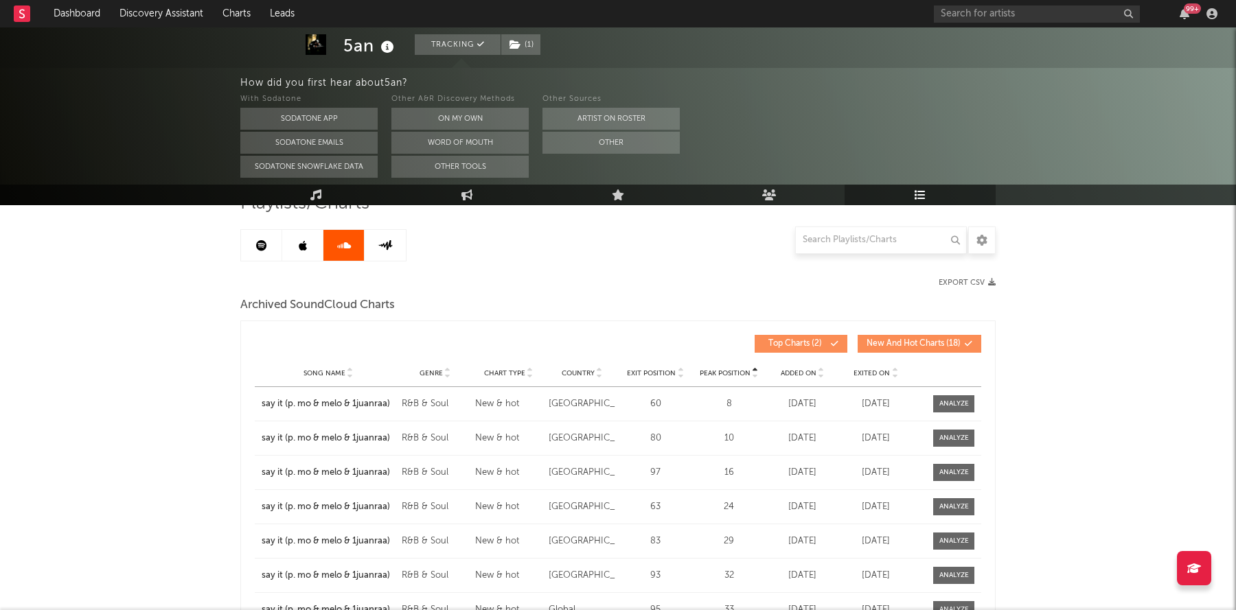
click at [384, 243] on icon at bounding box center [386, 245] width 16 height 10
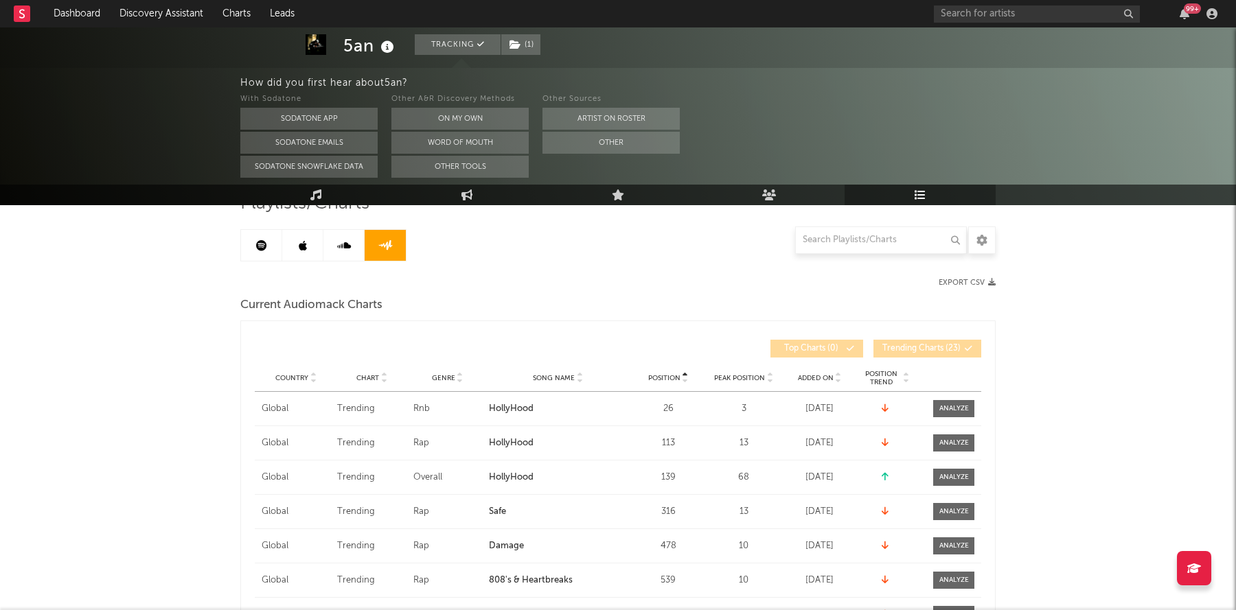
click at [249, 252] on link at bounding box center [261, 245] width 41 height 31
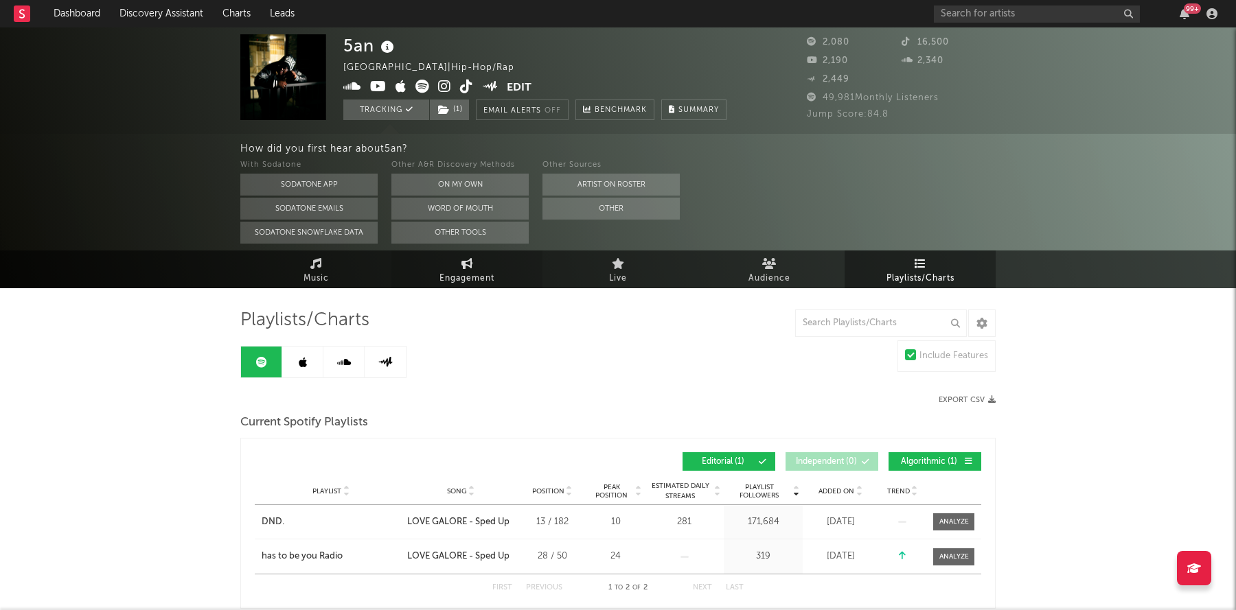
click at [459, 264] on link "Engagement" at bounding box center [466, 270] width 151 height 38
select select "1w"
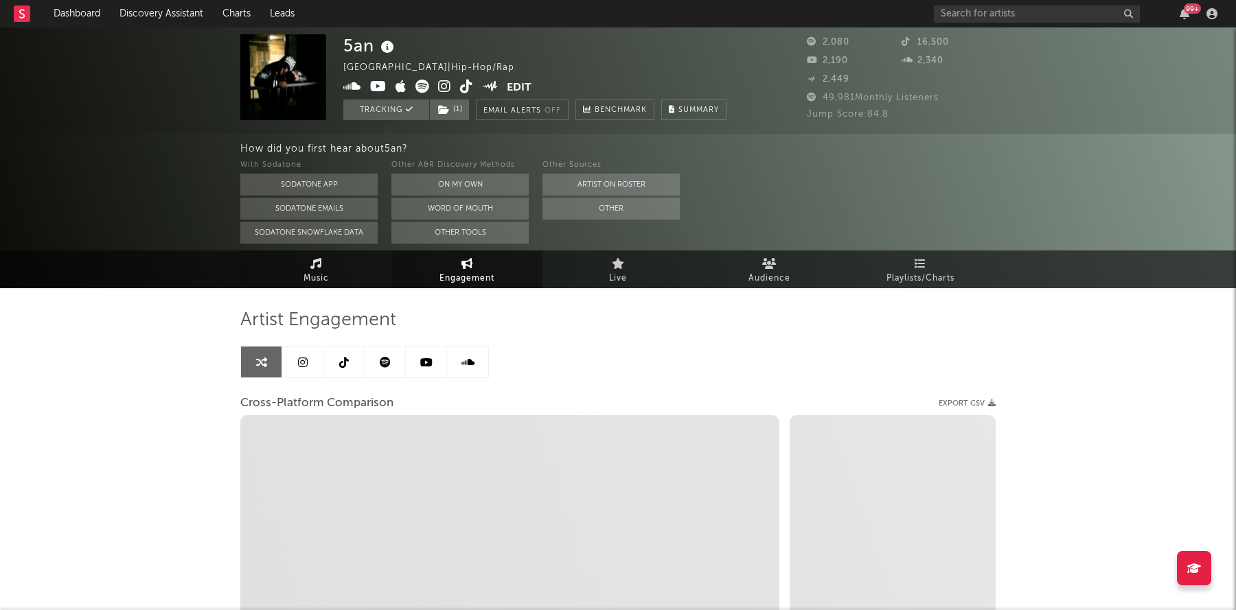
click at [323, 276] on span "Music" at bounding box center [316, 279] width 25 height 16
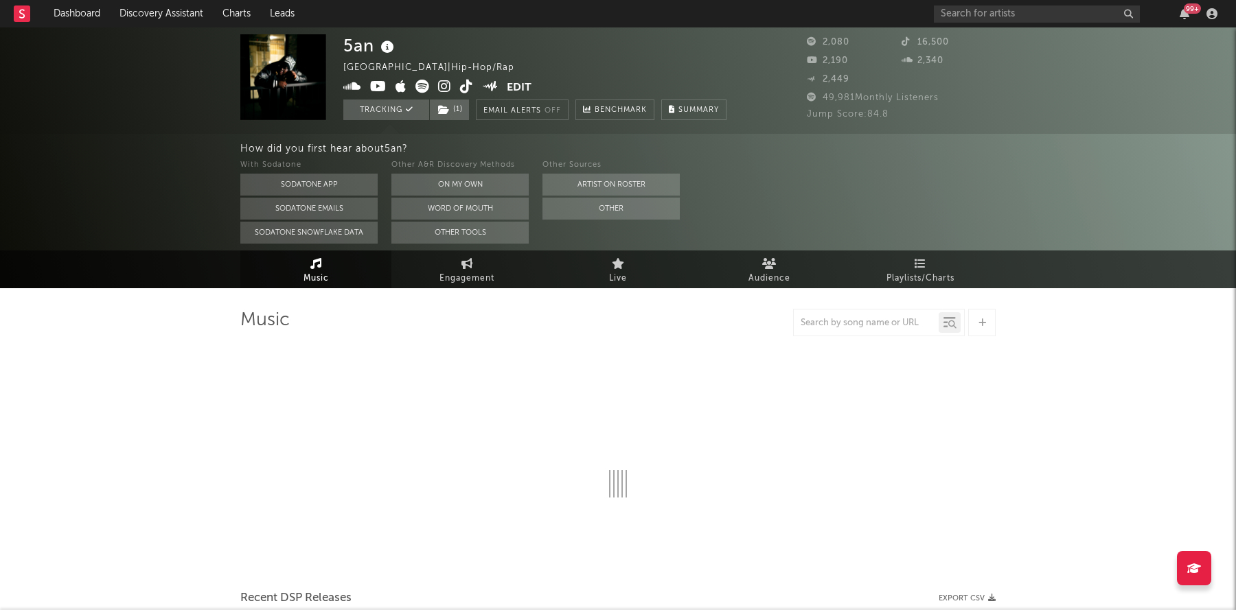
select select "6m"
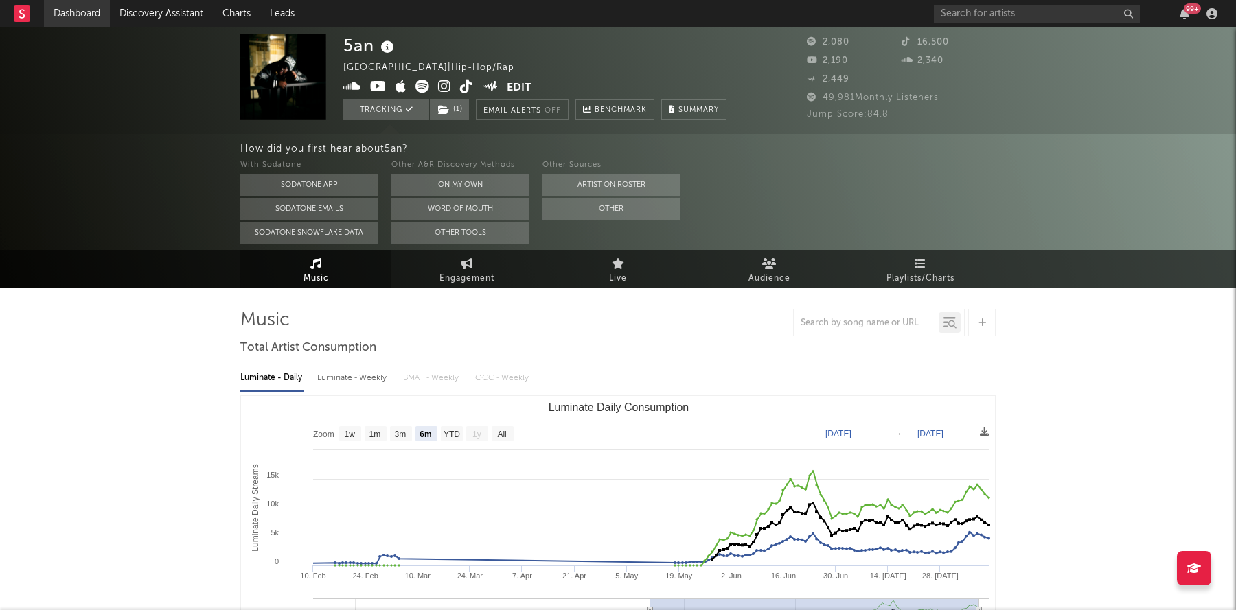
click at [68, 14] on link "Dashboard" at bounding box center [77, 13] width 66 height 27
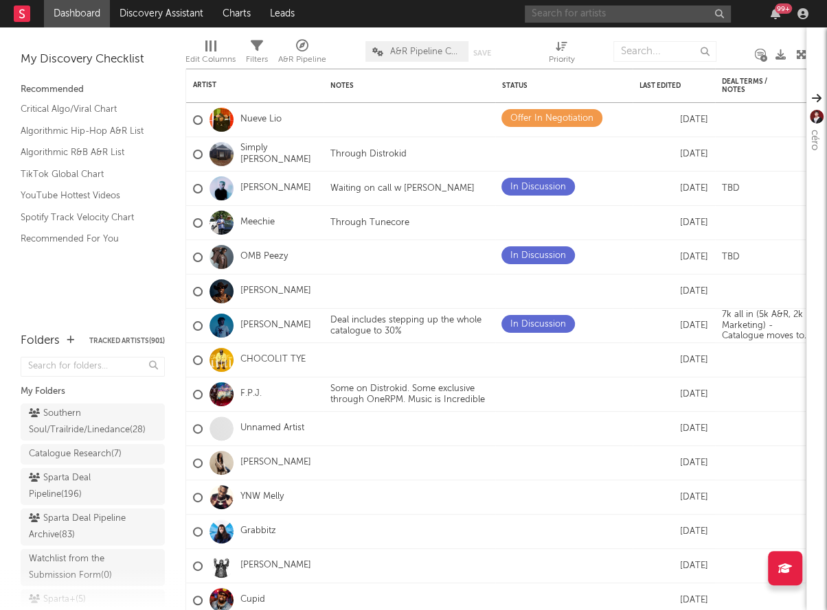
click at [590, 12] on input "text" at bounding box center [628, 13] width 206 height 17
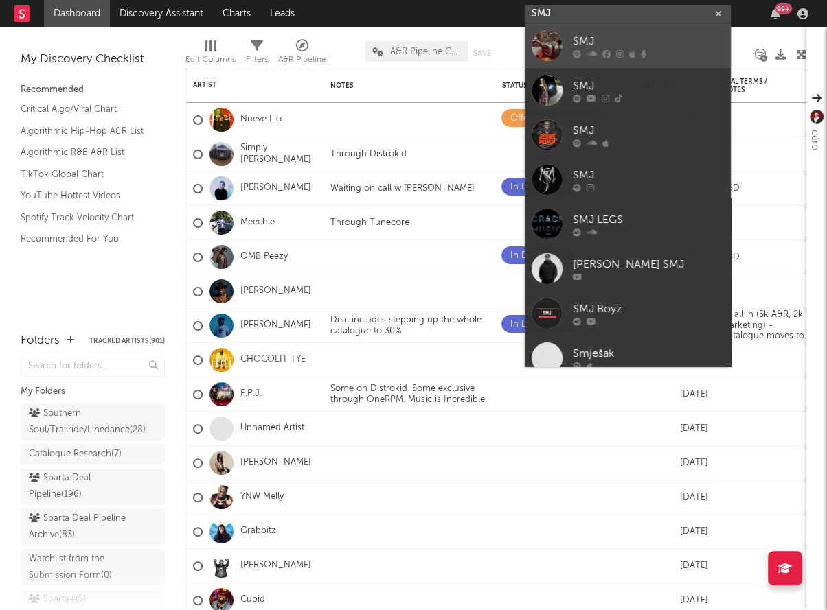
type input "SMJ"
click at [612, 42] on div "SMJ" at bounding box center [648, 41] width 151 height 16
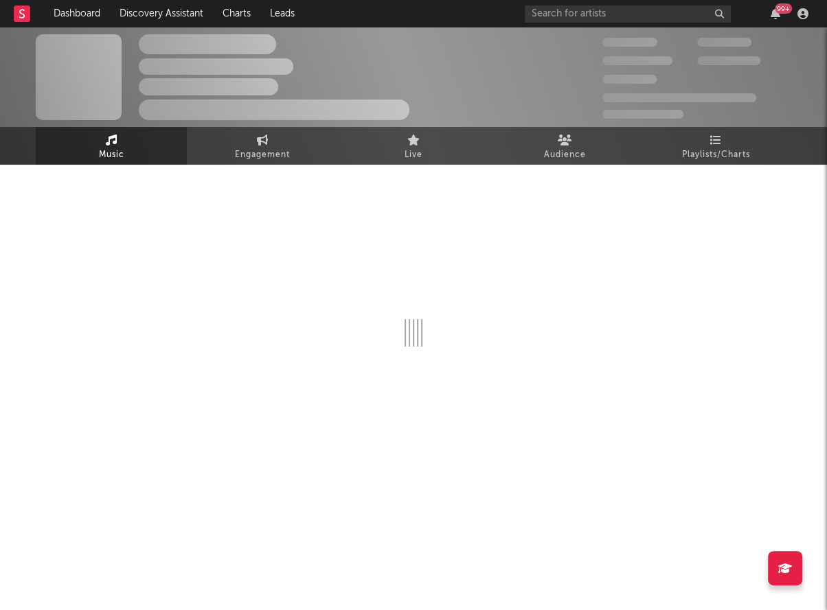
select select "1w"
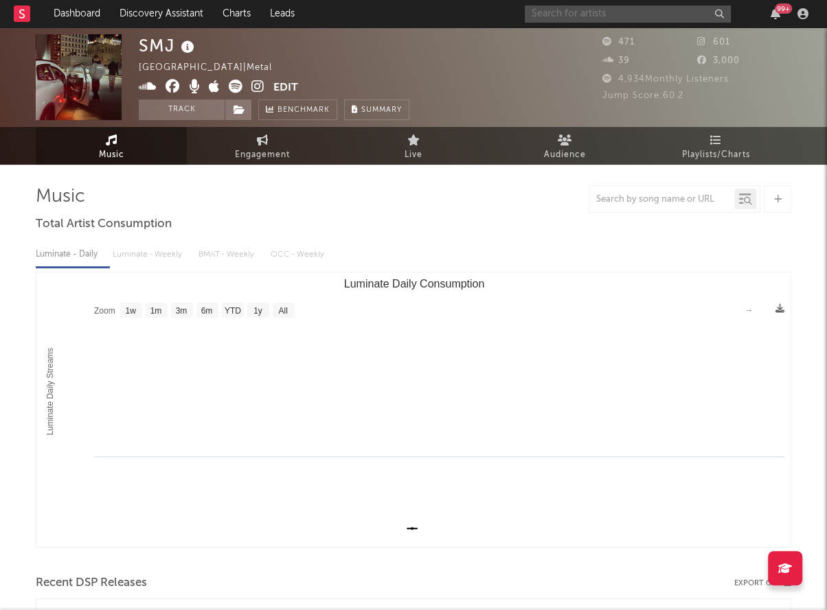
click at [615, 19] on input "text" at bounding box center [628, 13] width 206 height 17
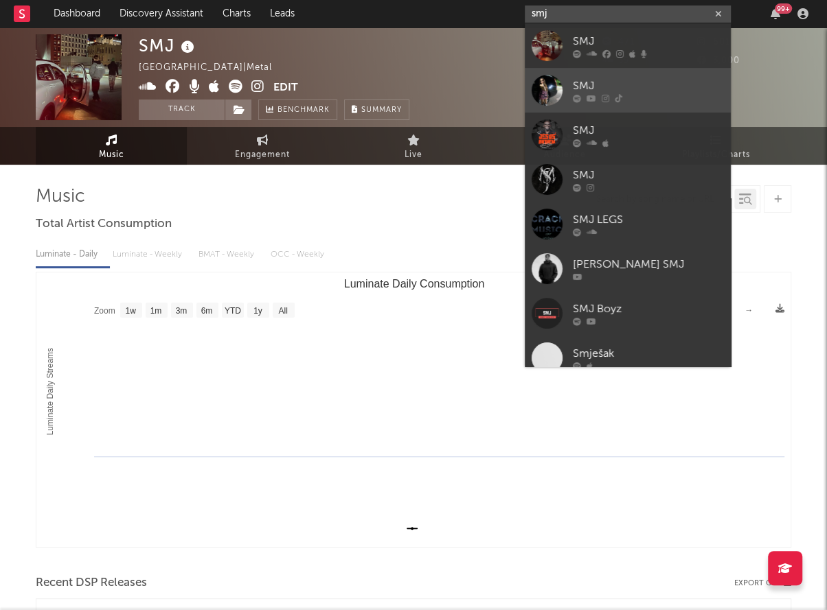
type input "smj"
click at [551, 92] on div at bounding box center [546, 90] width 31 height 31
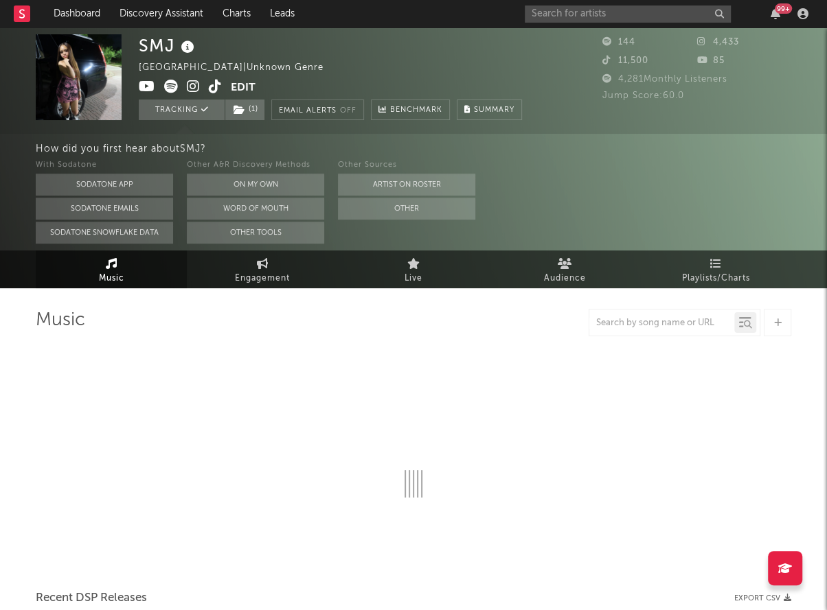
select select "1w"
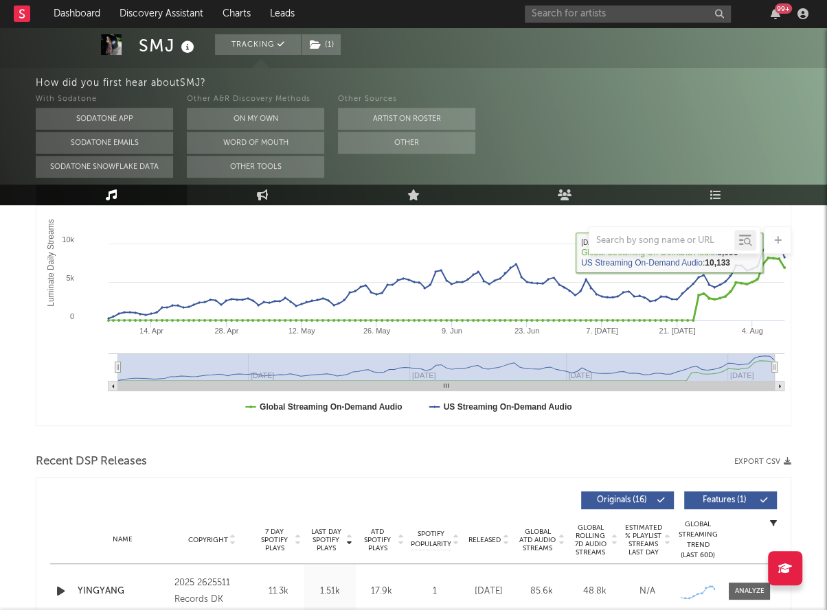
scroll to position [486, 0]
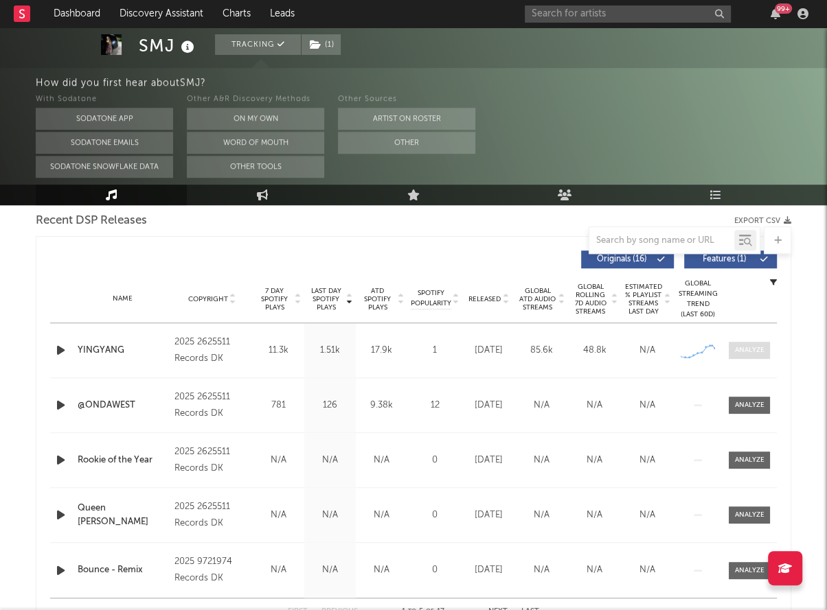
click at [758, 354] on div at bounding box center [750, 350] width 30 height 10
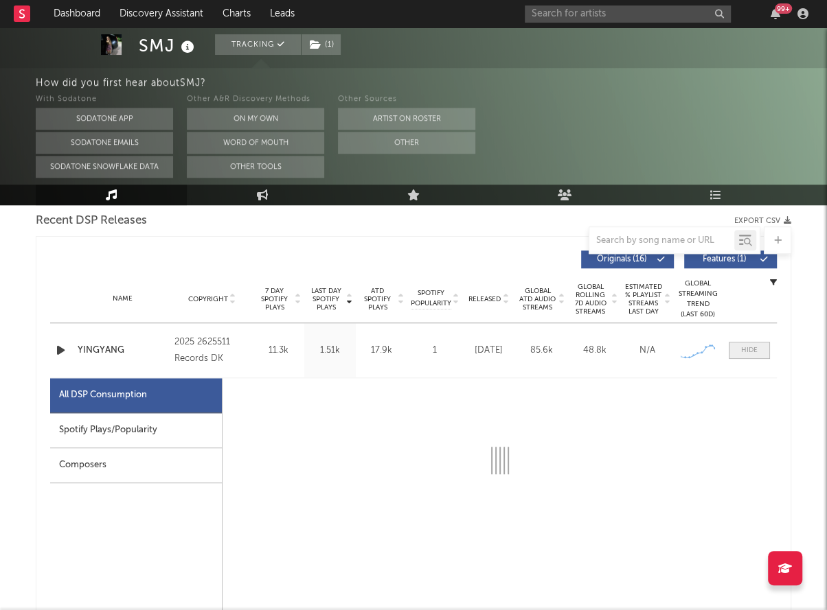
select select "1w"
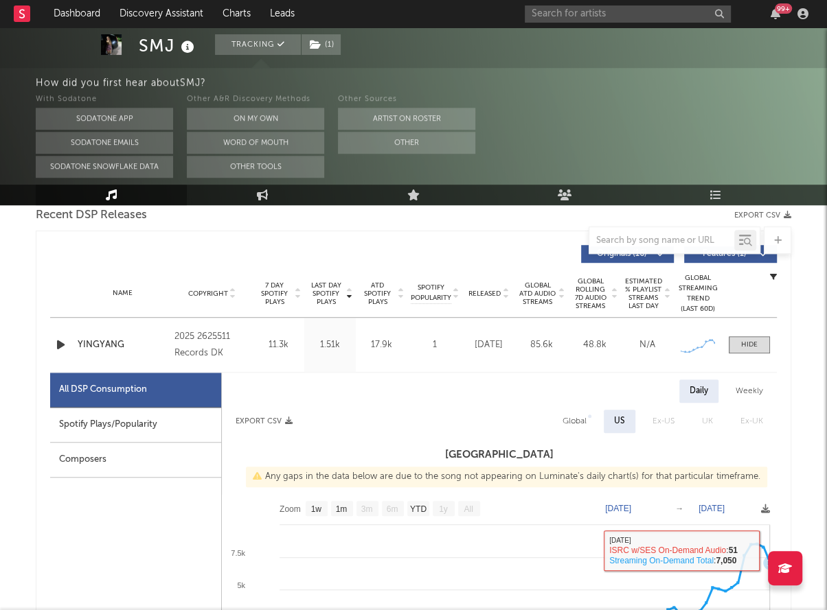
scroll to position [466, 0]
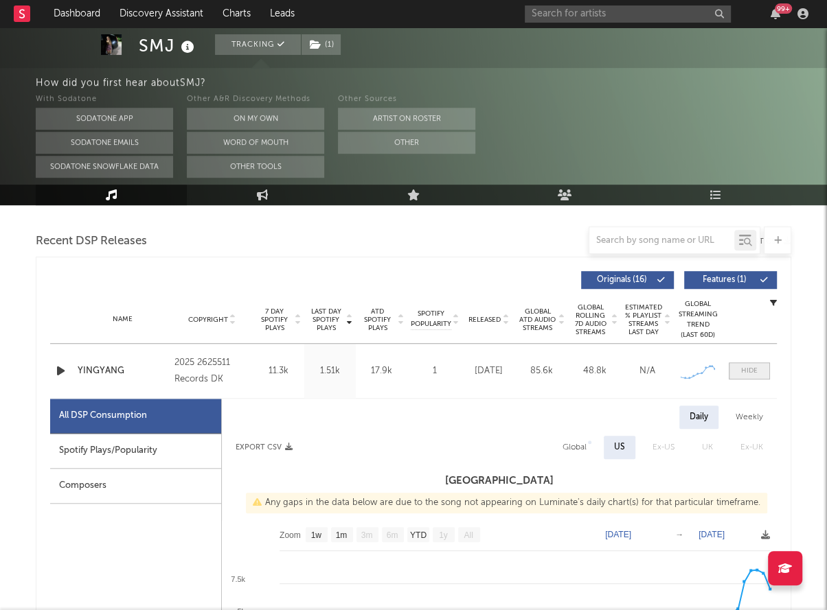
click at [753, 368] on div at bounding box center [749, 371] width 16 height 10
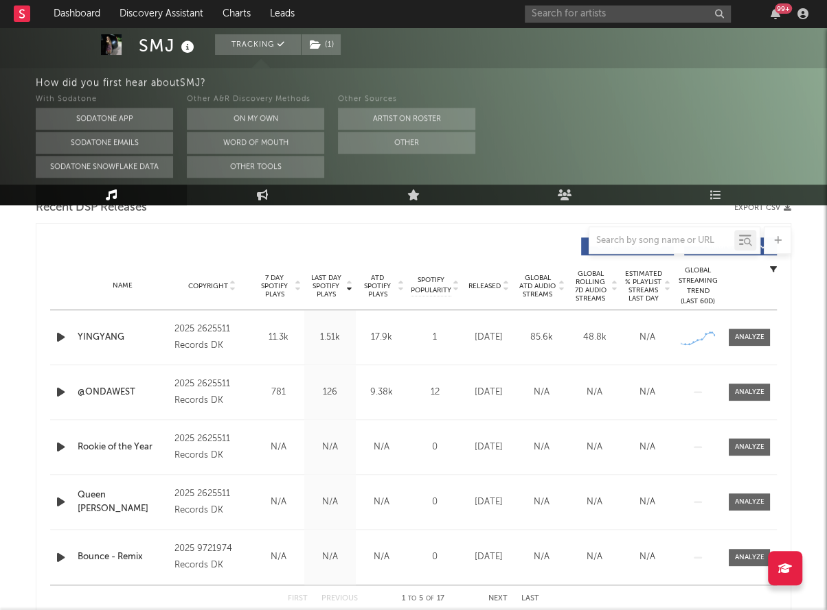
scroll to position [494, 0]
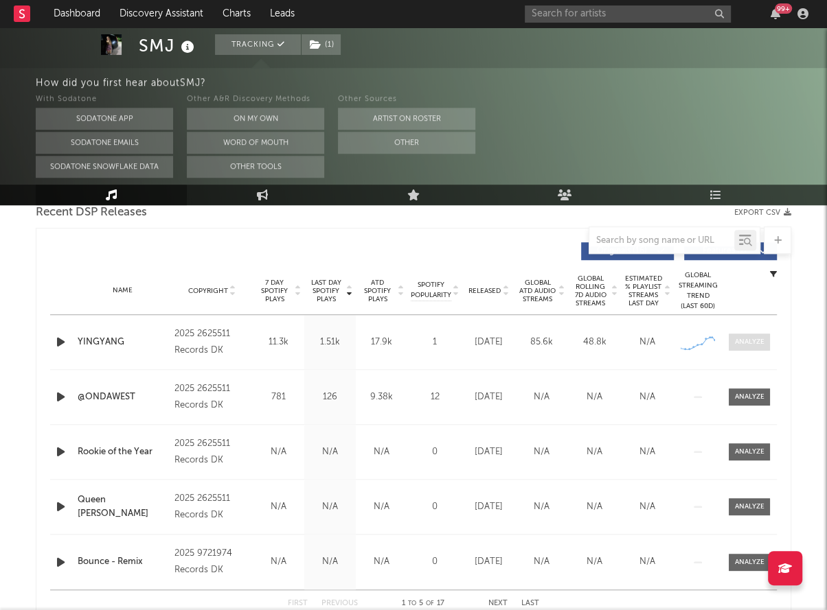
click at [759, 341] on div at bounding box center [750, 342] width 30 height 10
select select "1w"
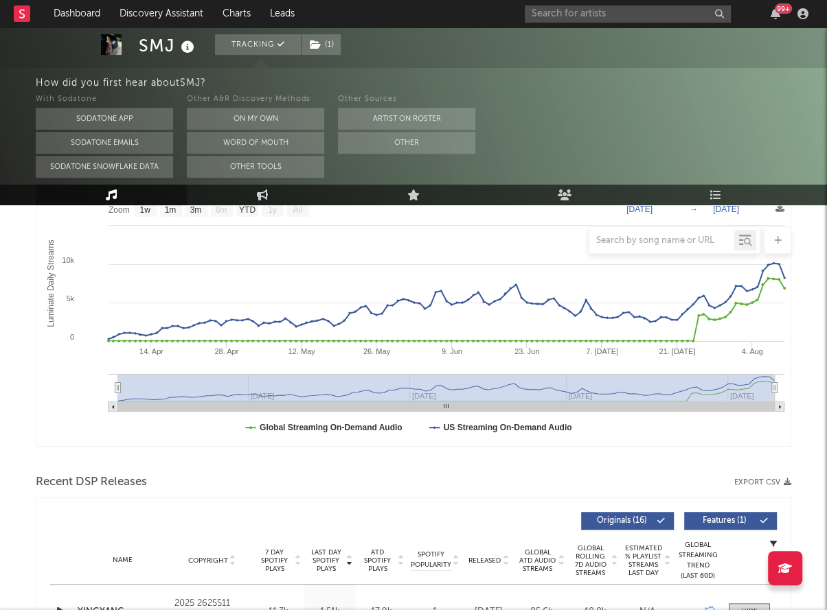
scroll to position [0, 0]
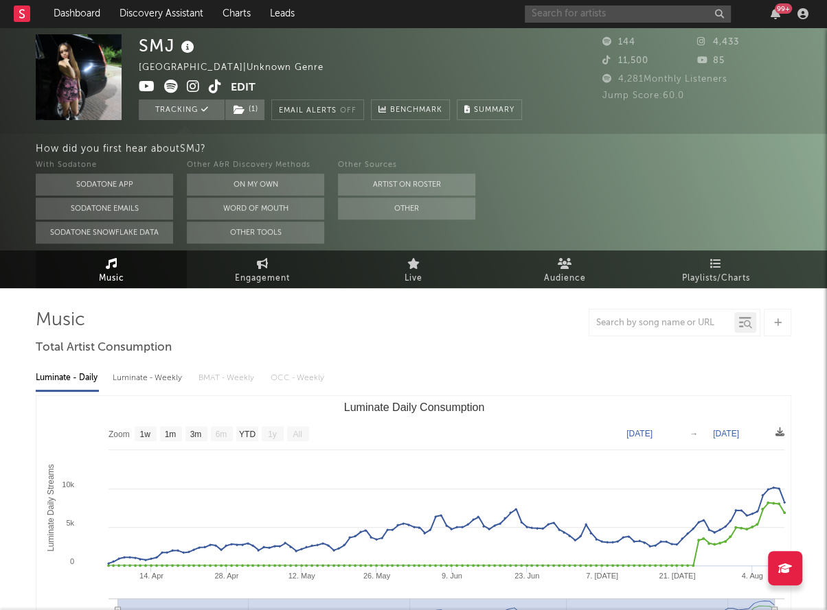
click at [585, 10] on input "text" at bounding box center [628, 13] width 206 height 17
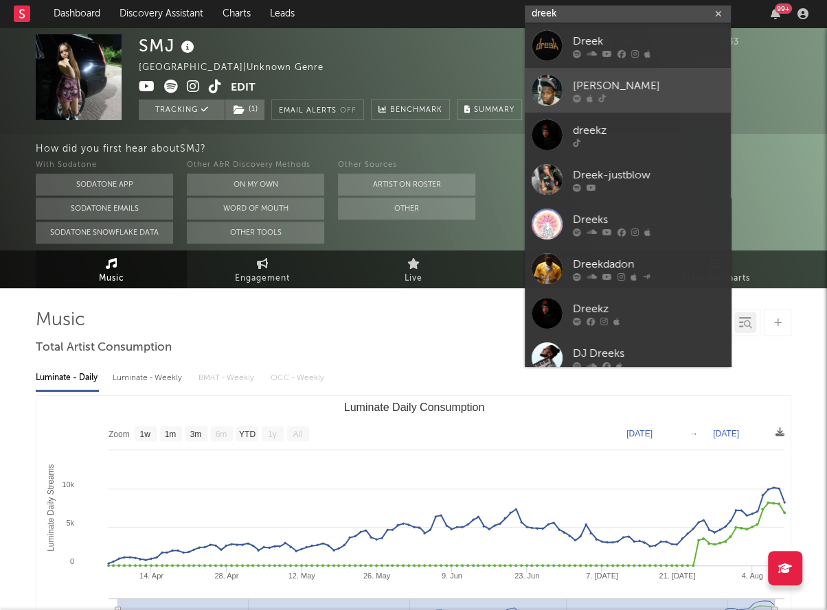
type input "dreek"
click at [595, 86] on div "[PERSON_NAME]" at bounding box center [648, 86] width 151 height 16
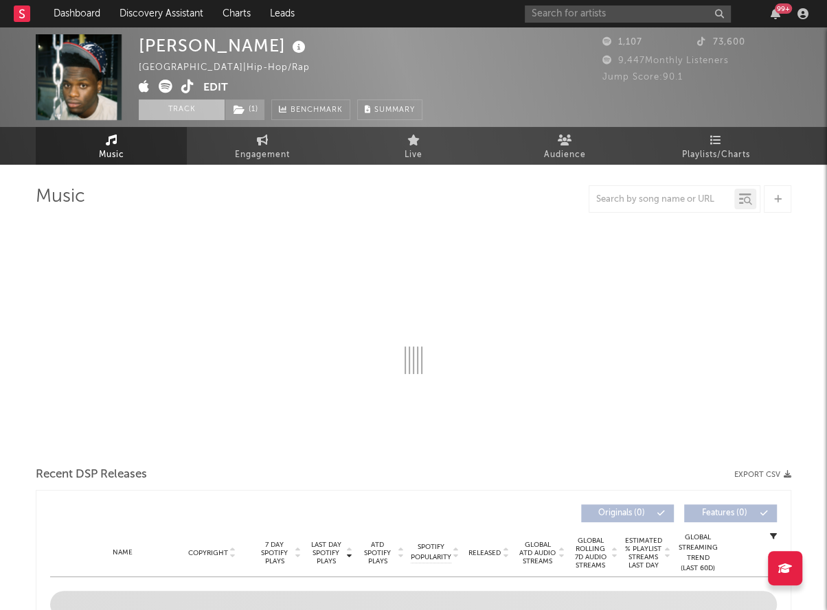
click at [187, 113] on button "Track" at bounding box center [182, 110] width 86 height 21
select select "1w"
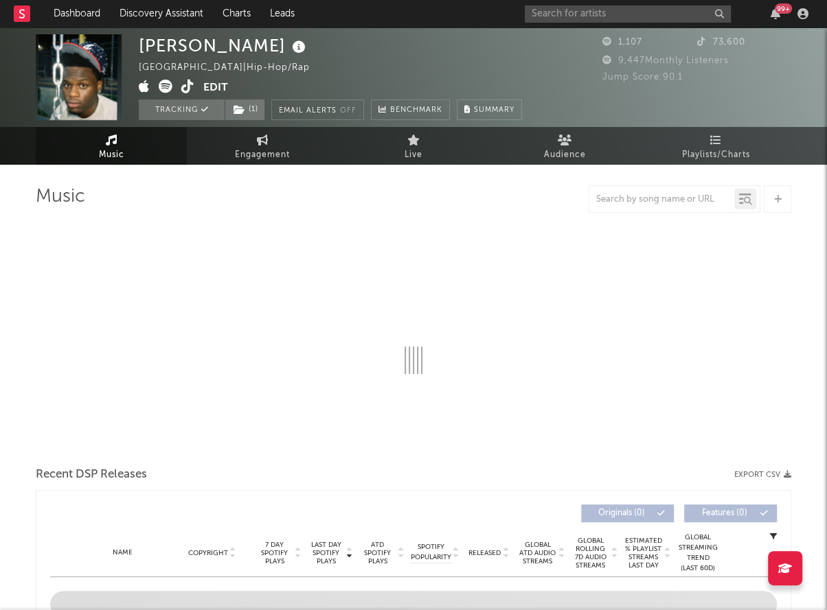
select select "1w"
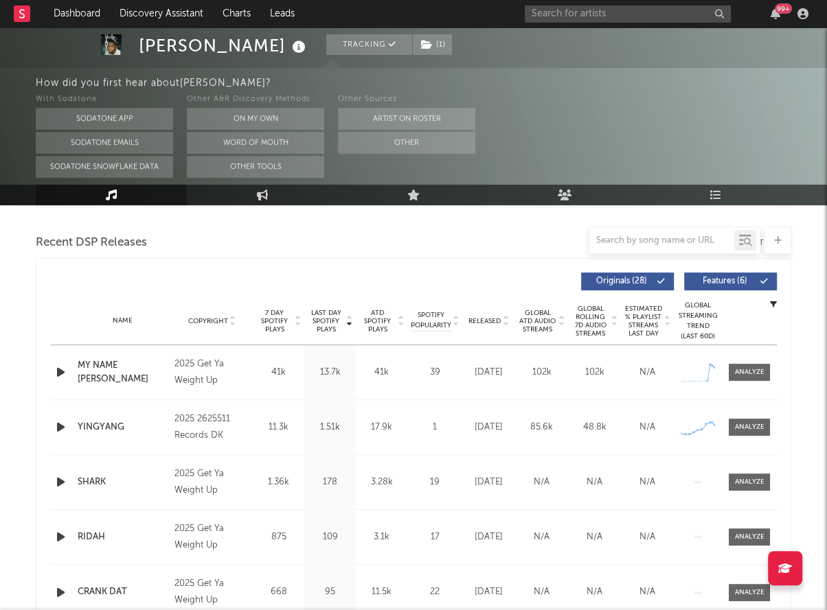
scroll to position [509, 0]
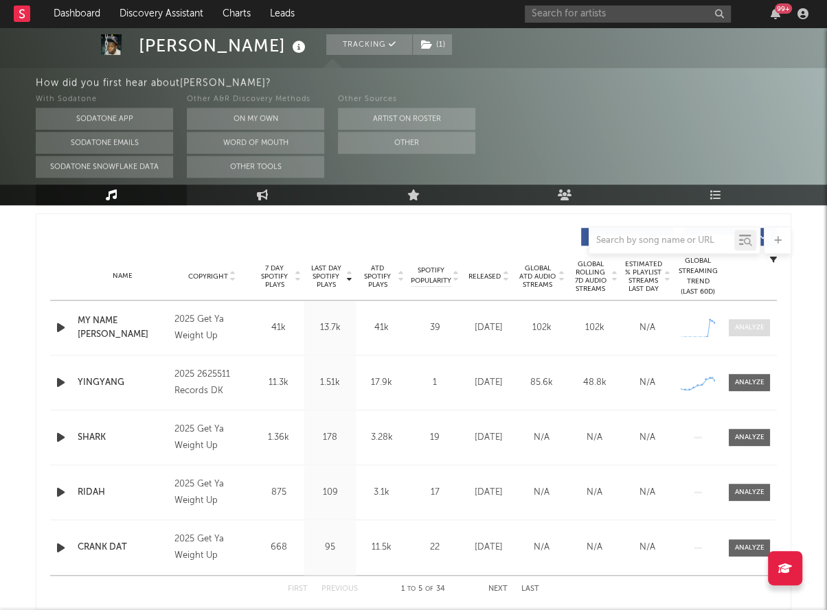
click at [746, 330] on div at bounding box center [750, 328] width 30 height 10
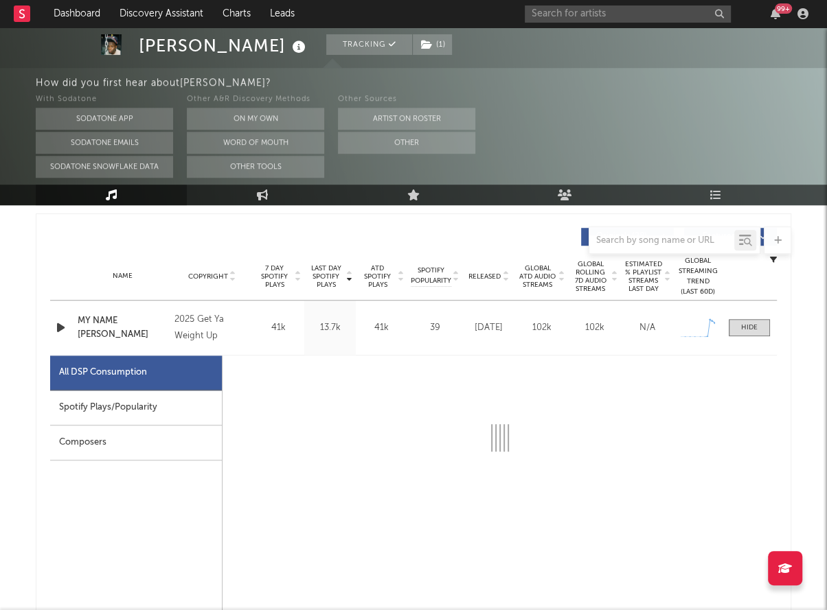
select select "1w"
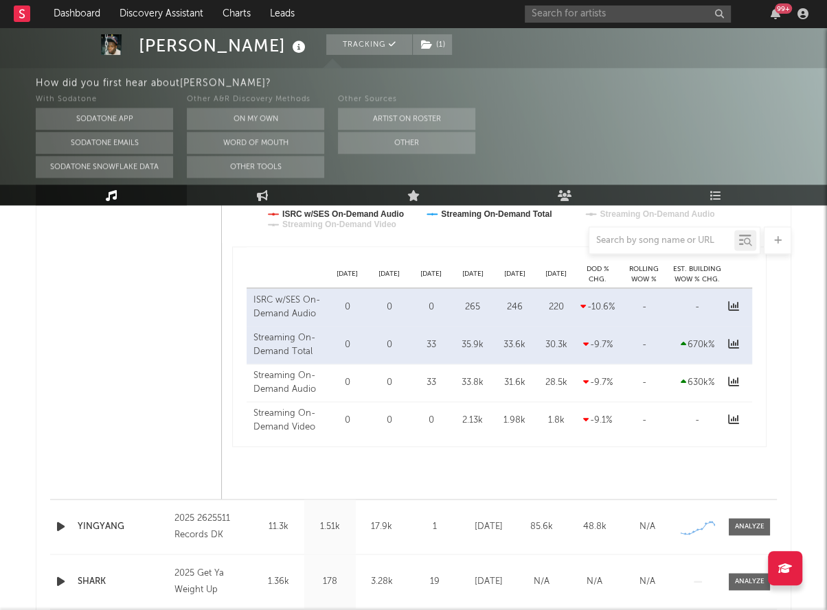
scroll to position [0, 0]
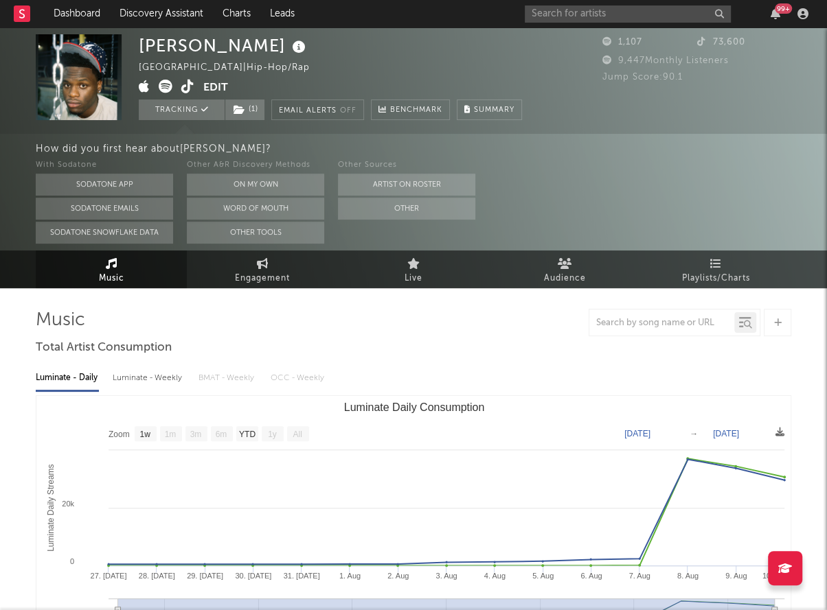
click at [412, 52] on div "Dreek [PERSON_NAME] [GEOGRAPHIC_DATA] | Hip-Hop/Rap Edit Tracking ( 1 ) Email A…" at bounding box center [330, 77] width 383 height 86
click at [531, 19] on input "text" at bounding box center [628, 13] width 206 height 17
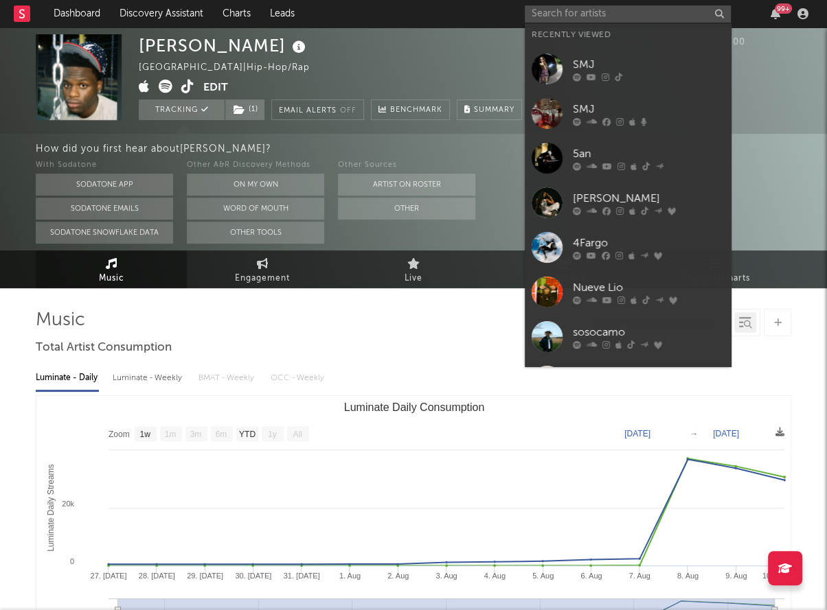
click at [552, 71] on div at bounding box center [546, 69] width 31 height 31
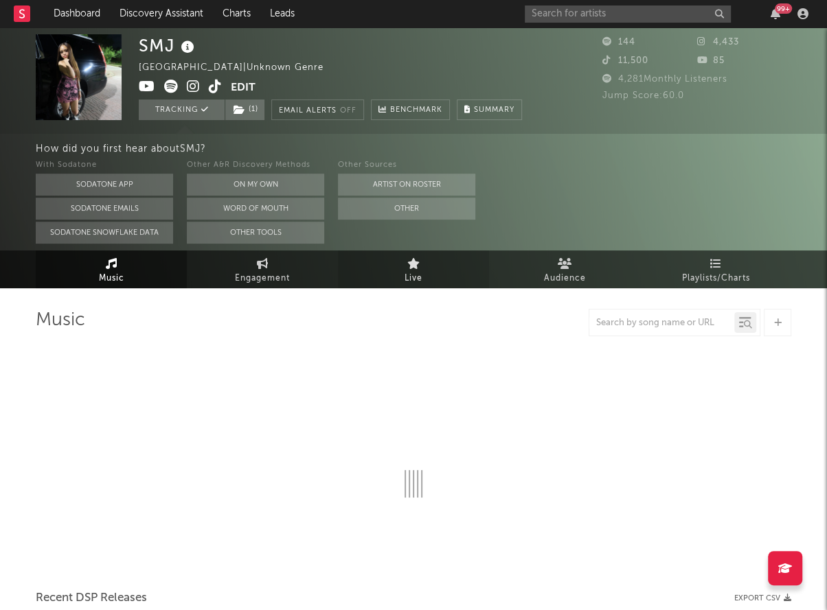
select select "1w"
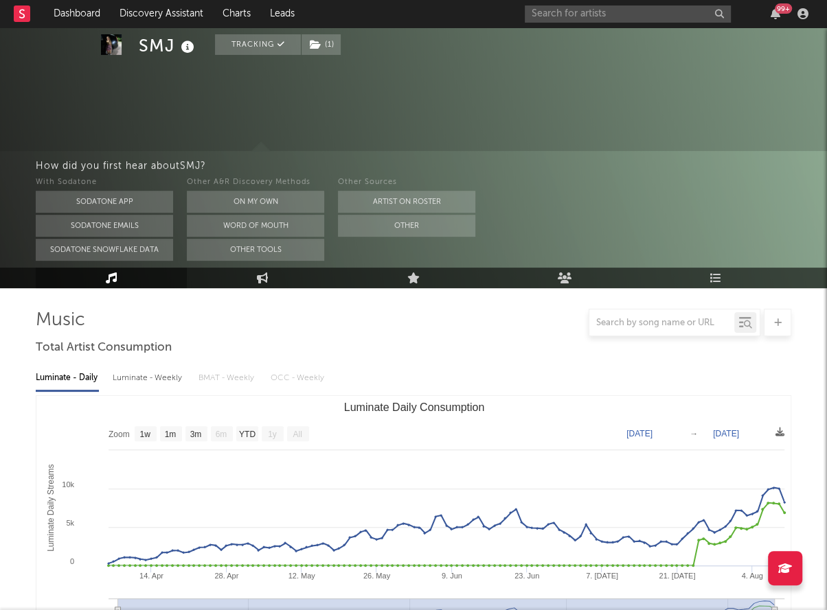
scroll to position [138, 0]
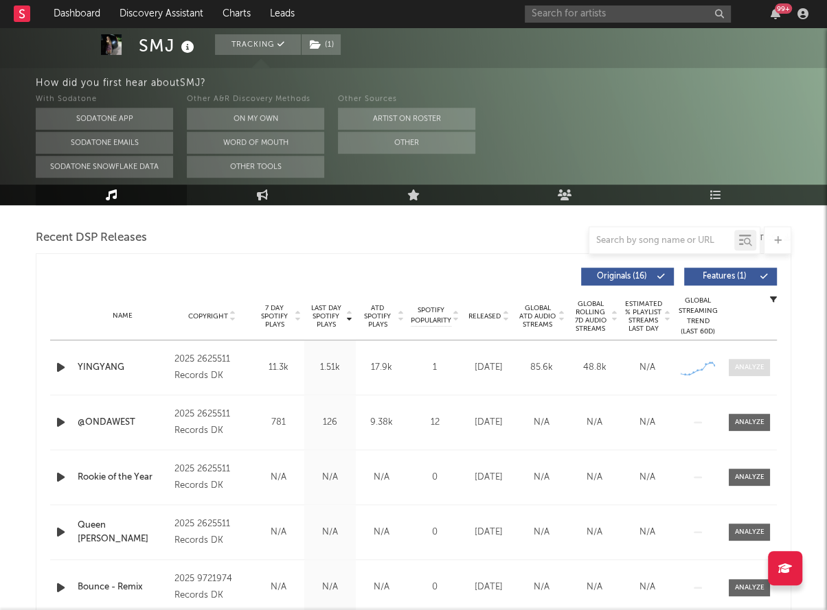
click at [760, 365] on div at bounding box center [750, 368] width 30 height 10
select select "1w"
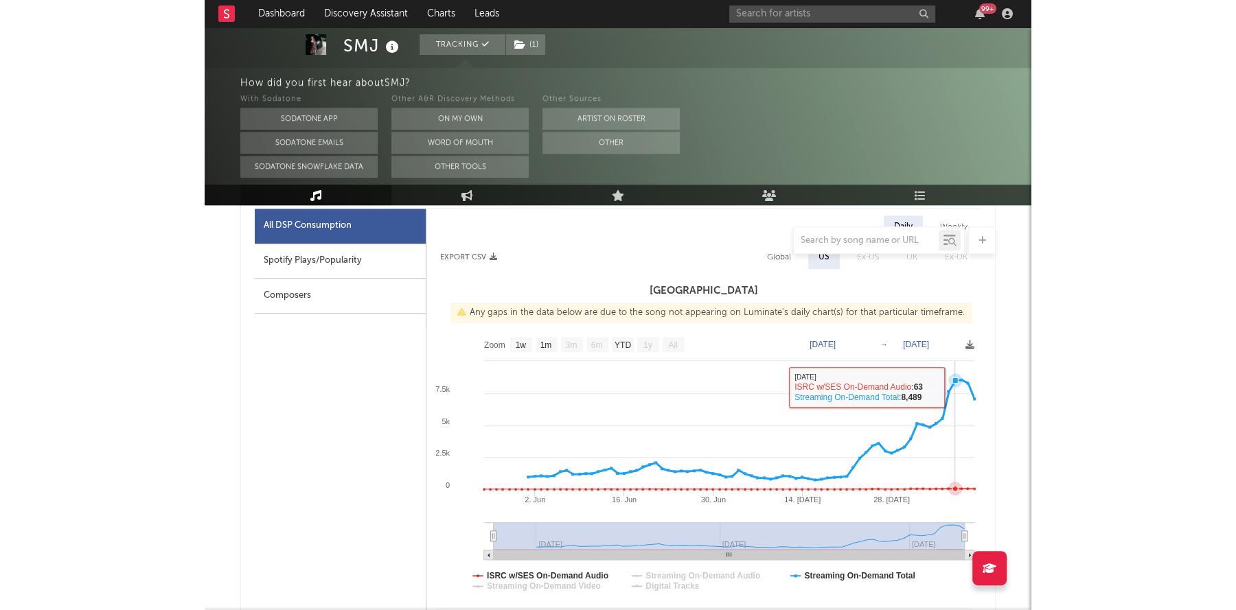
scroll to position [0, 0]
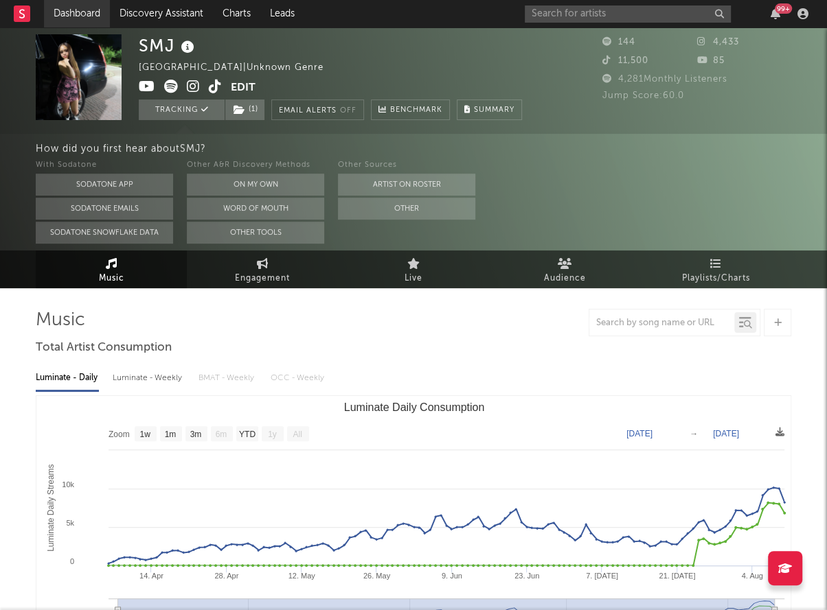
click at [60, 9] on link "Dashboard" at bounding box center [77, 13] width 66 height 27
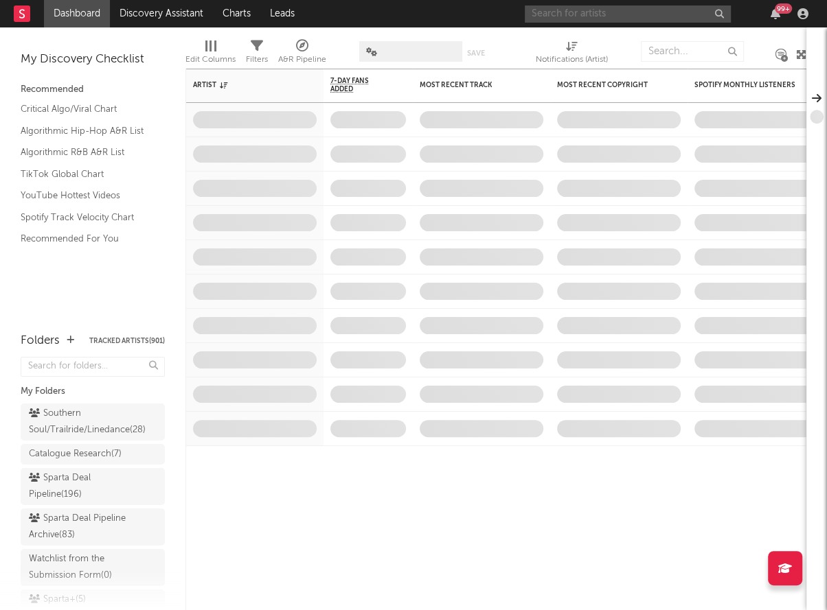
click at [554, 11] on input "text" at bounding box center [628, 13] width 206 height 17
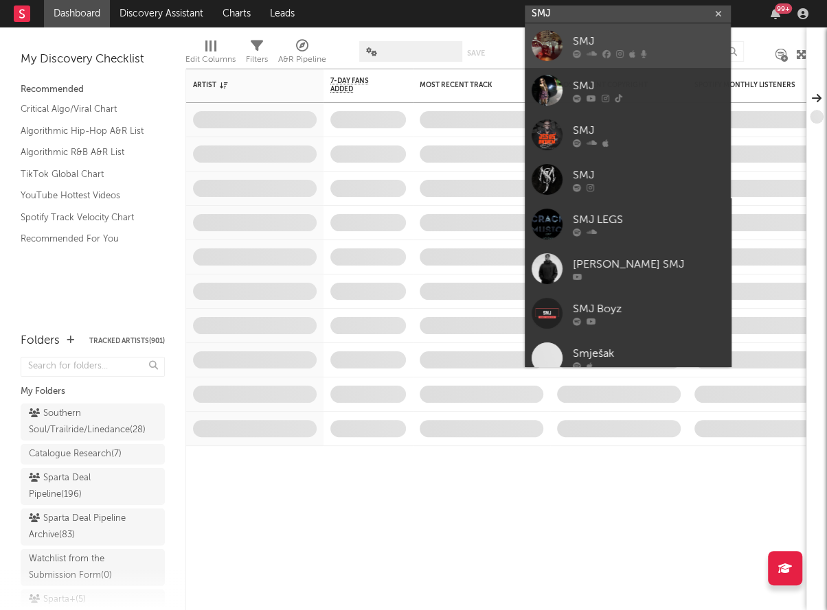
type input "SMJ"
click at [564, 47] on link "SMJ" at bounding box center [628, 45] width 206 height 45
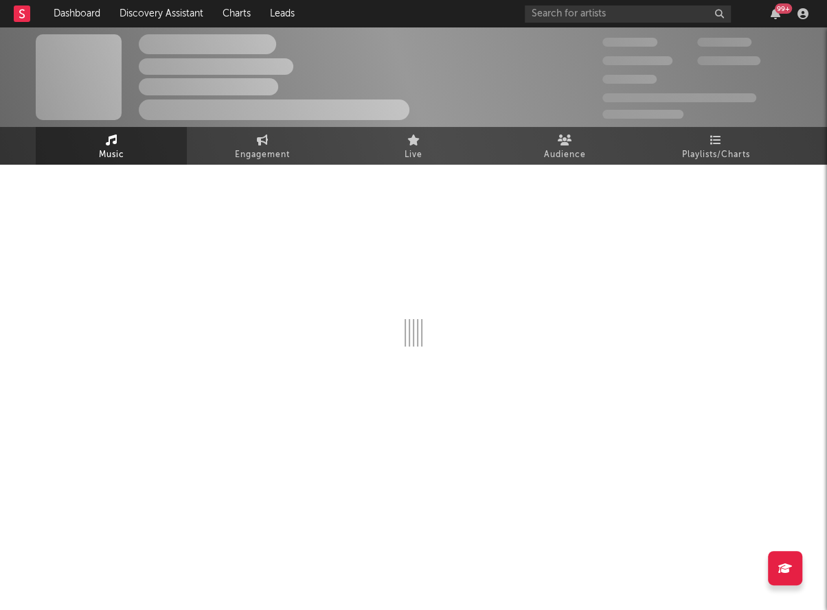
select select "1w"
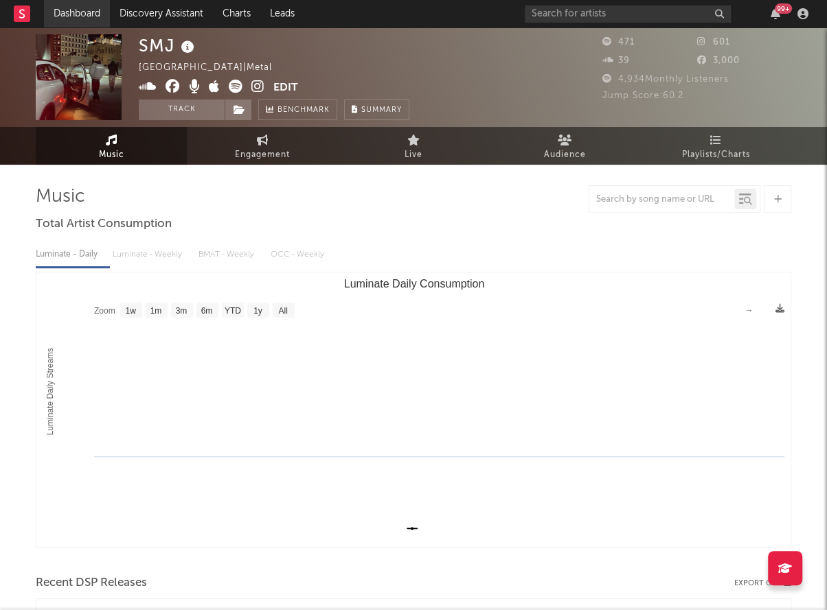
click at [73, 11] on link "Dashboard" at bounding box center [77, 13] width 66 height 27
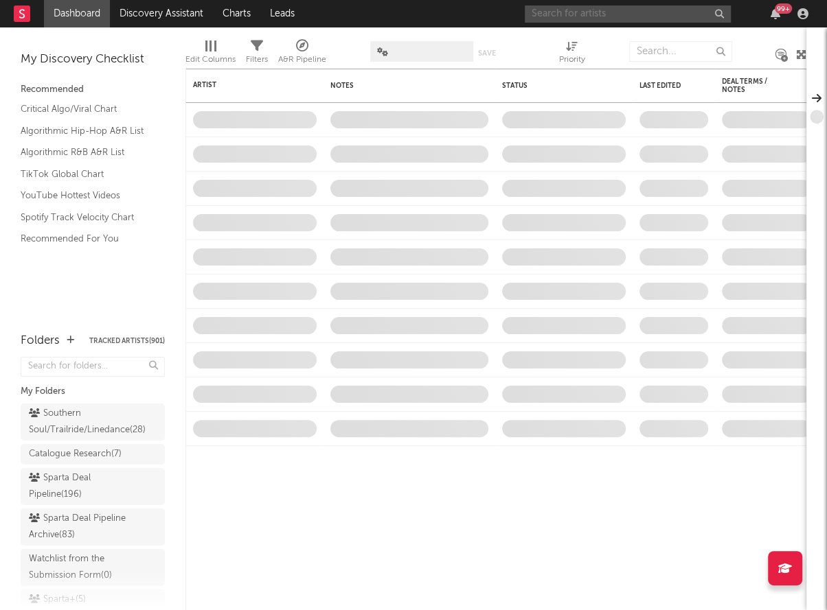
click at [575, 16] on input "text" at bounding box center [628, 13] width 206 height 17
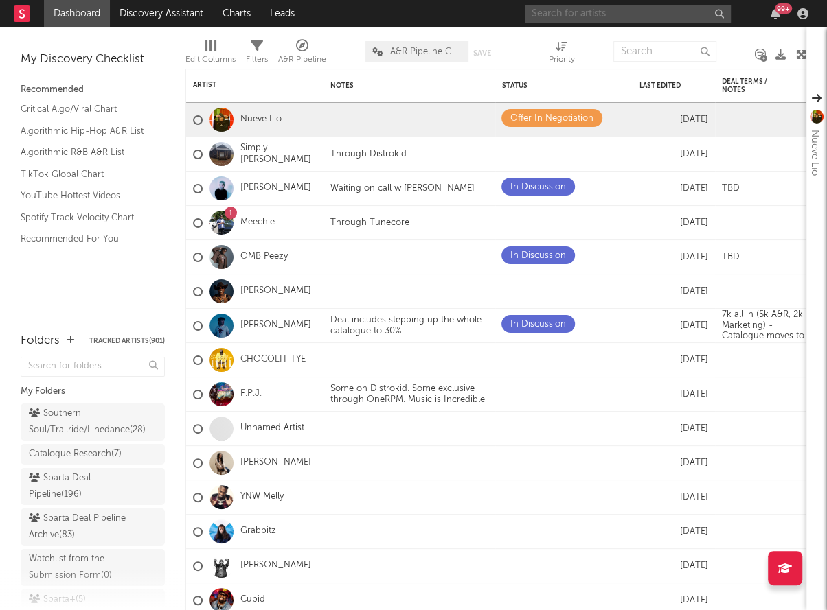
click at [535, 9] on input "text" at bounding box center [628, 13] width 206 height 17
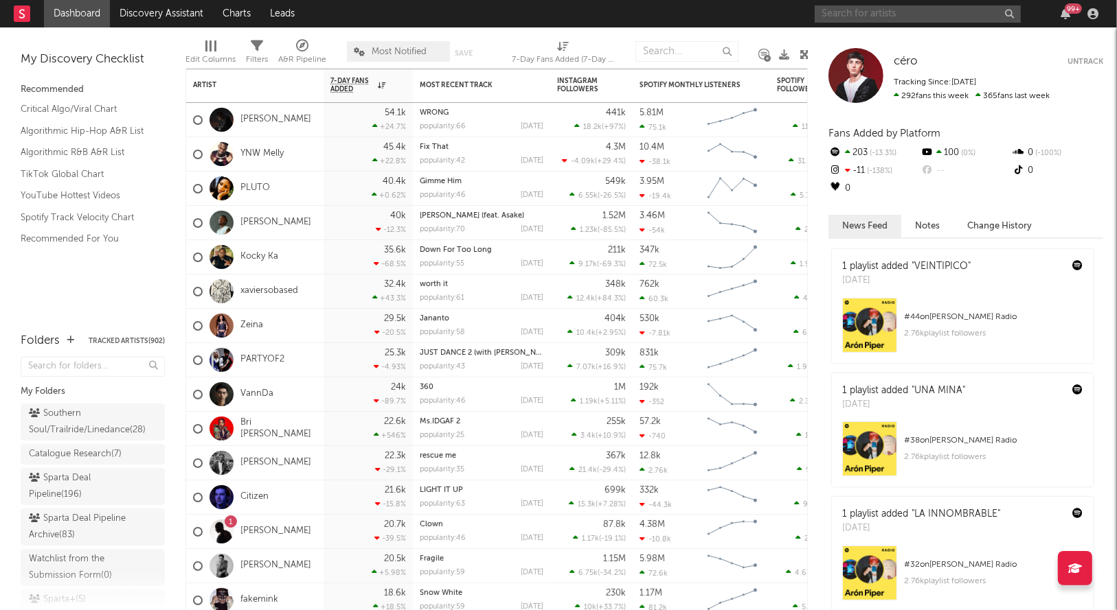
click at [845, 12] on input "text" at bounding box center [917, 13] width 206 height 17
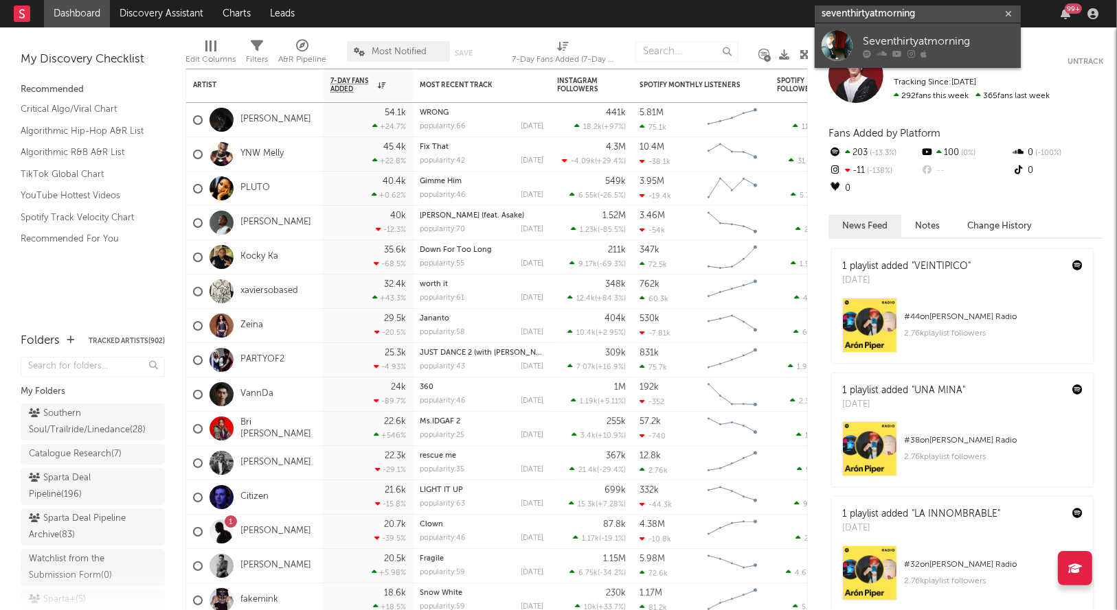
type input "seventhirtyatmorning"
click at [856, 41] on link "Seventhirtyatmorning" at bounding box center [917, 45] width 206 height 45
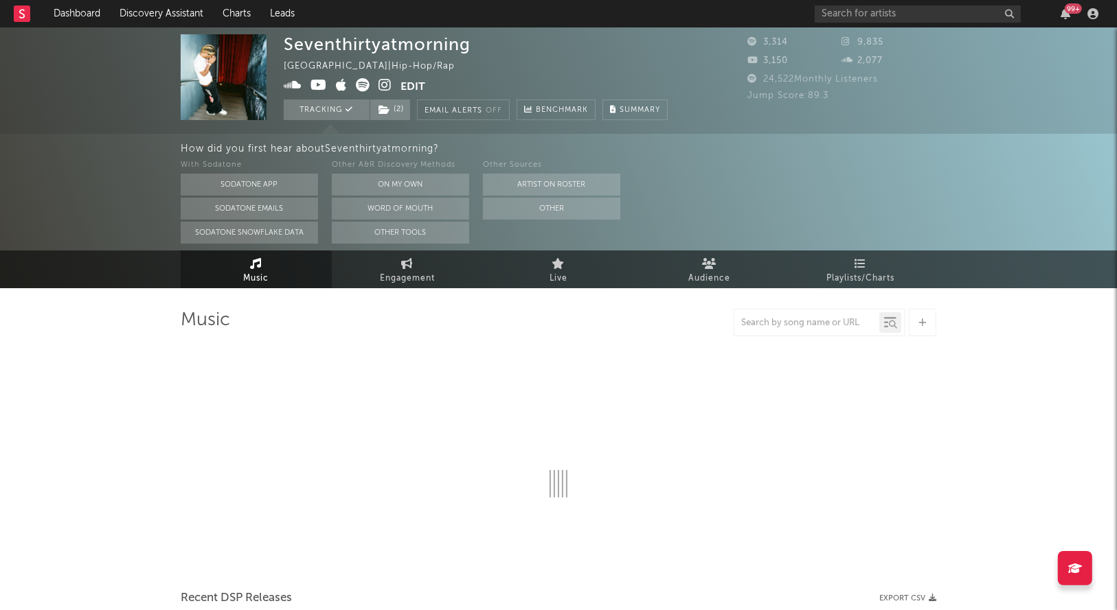
select select "1w"
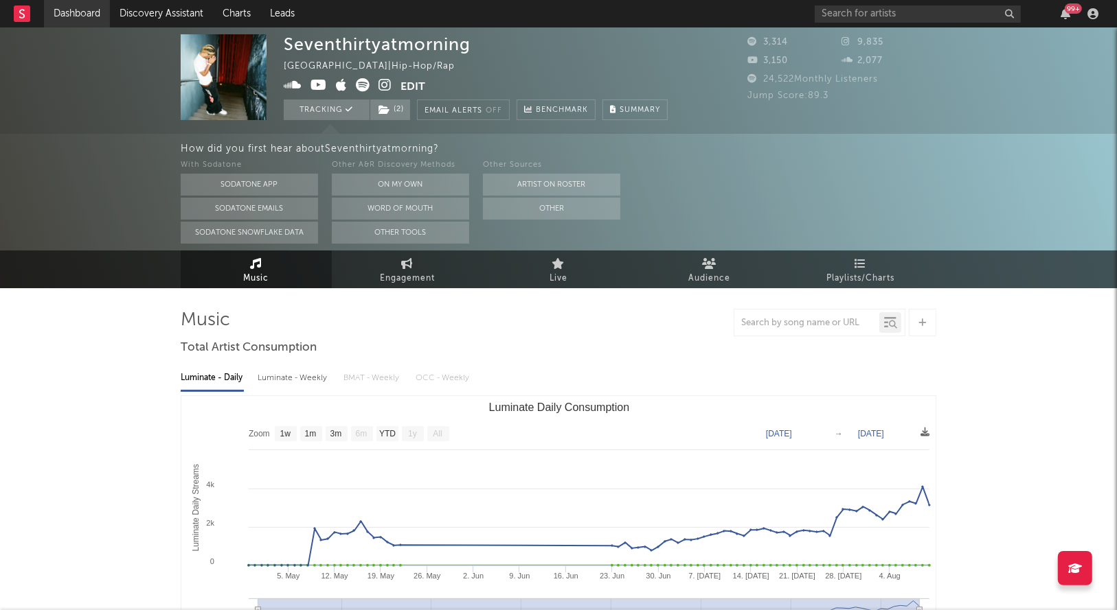
click at [85, 14] on link "Dashboard" at bounding box center [77, 13] width 66 height 27
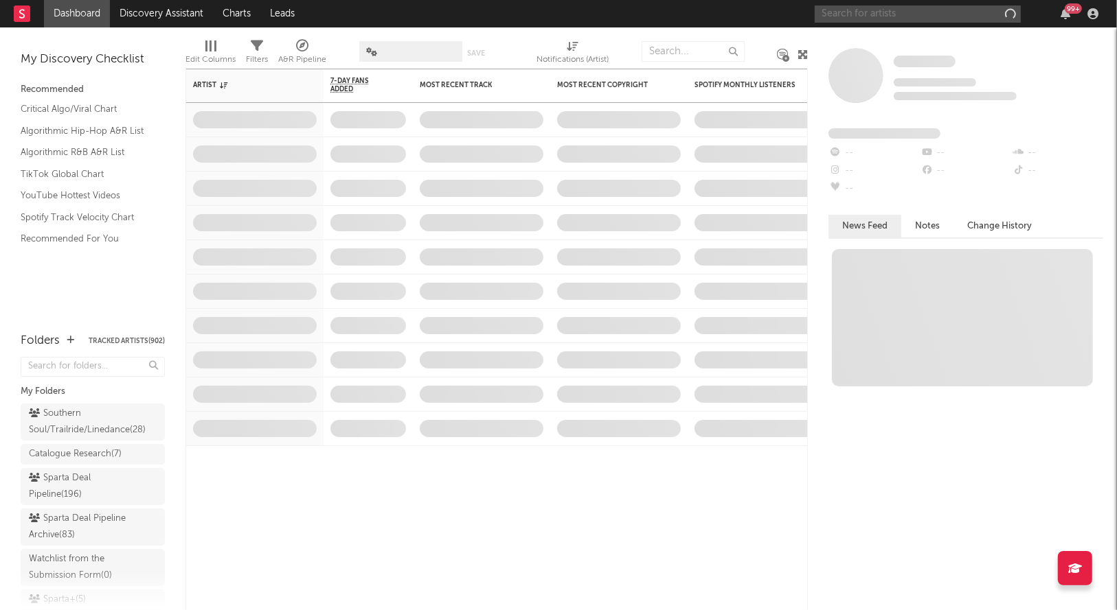
click at [865, 11] on input "text" at bounding box center [917, 13] width 206 height 17
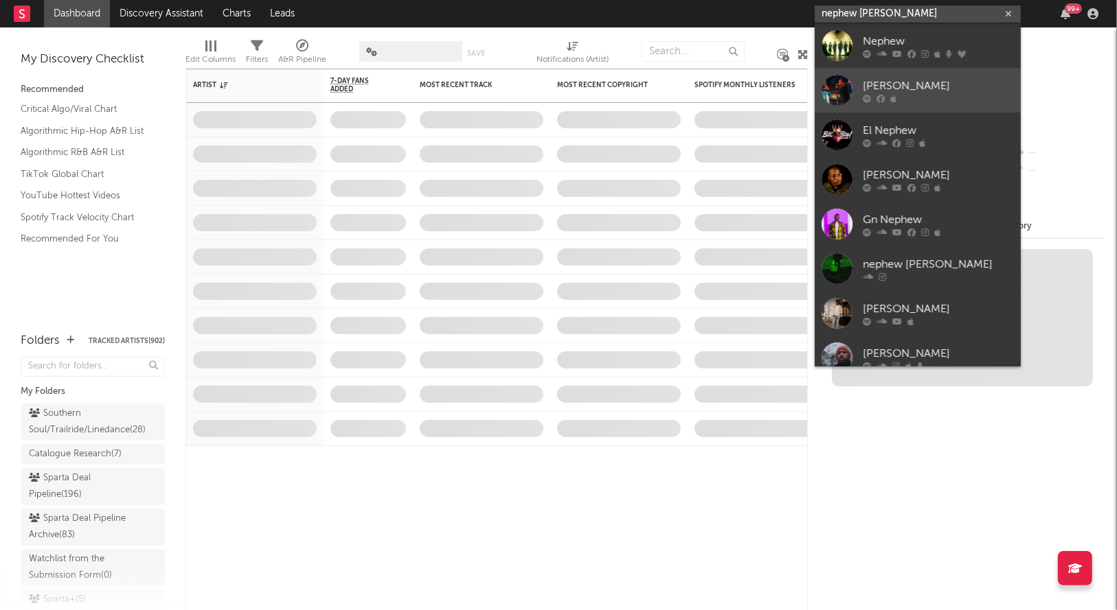
type input "nephew jonres"
click at [867, 85] on div "[PERSON_NAME]" at bounding box center [937, 86] width 151 height 16
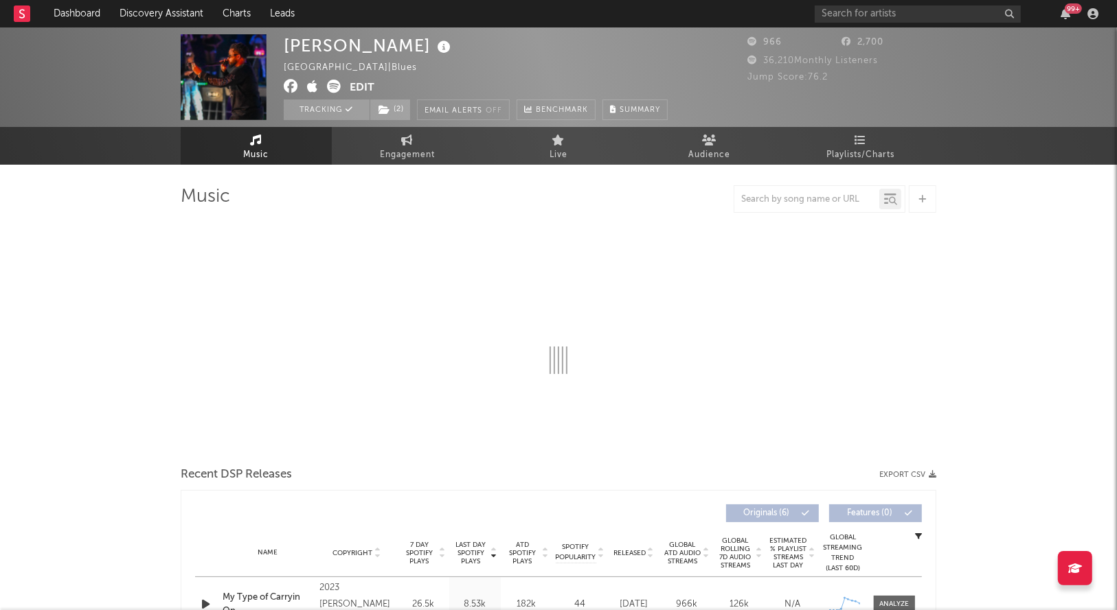
select select "6m"
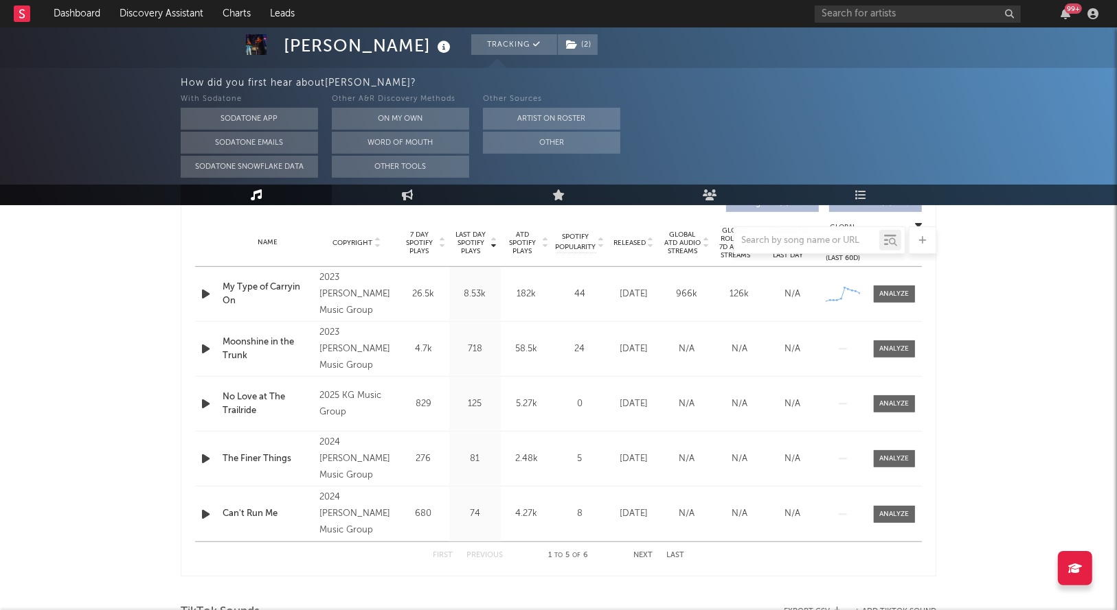
scroll to position [537, 0]
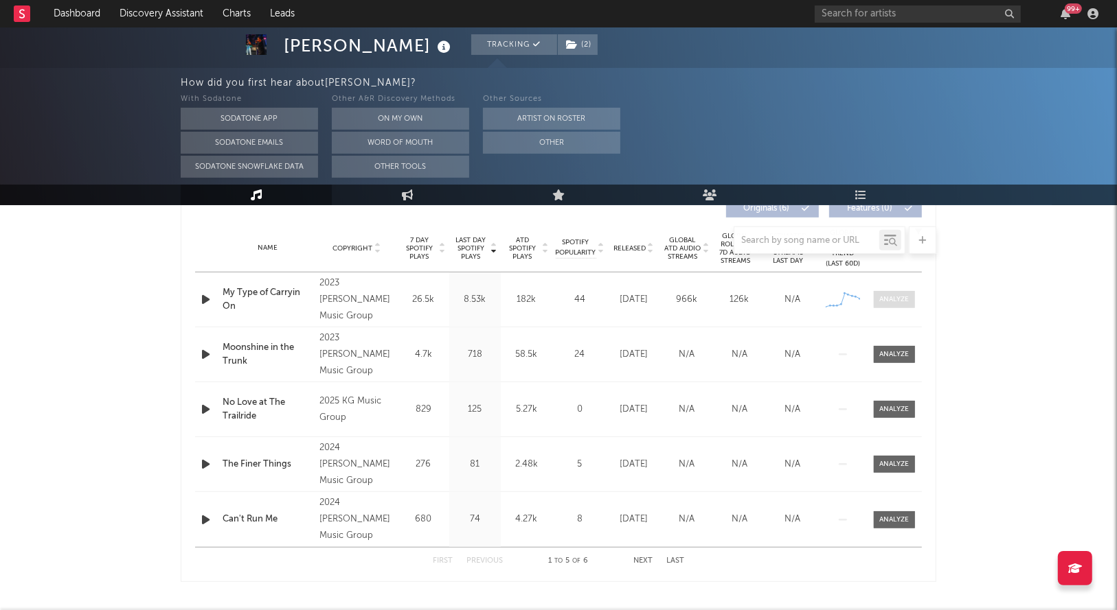
click at [894, 300] on div at bounding box center [895, 300] width 30 height 10
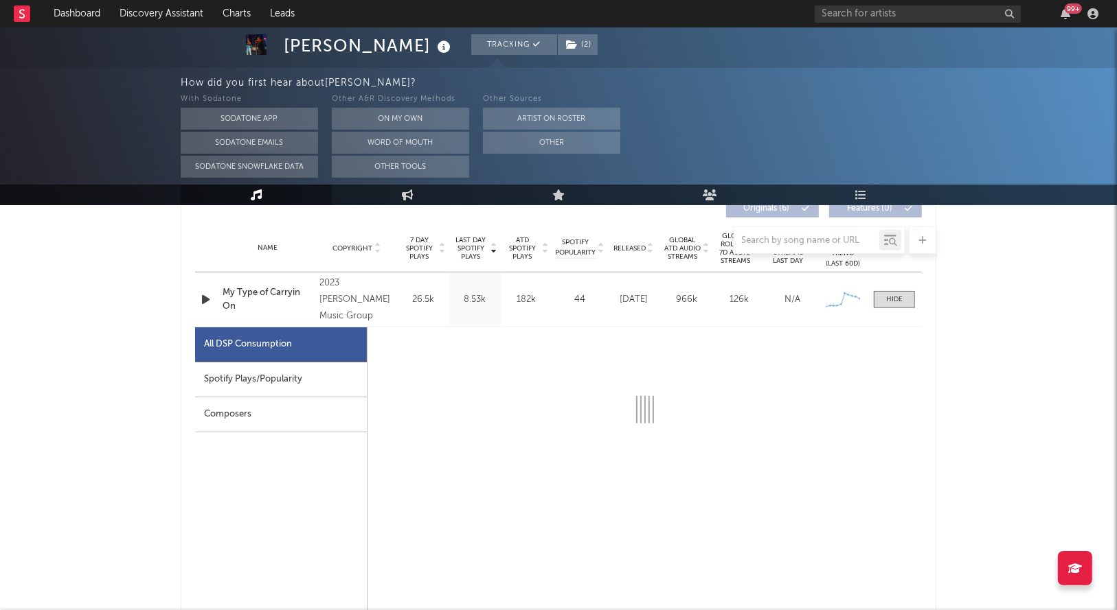
select select "1w"
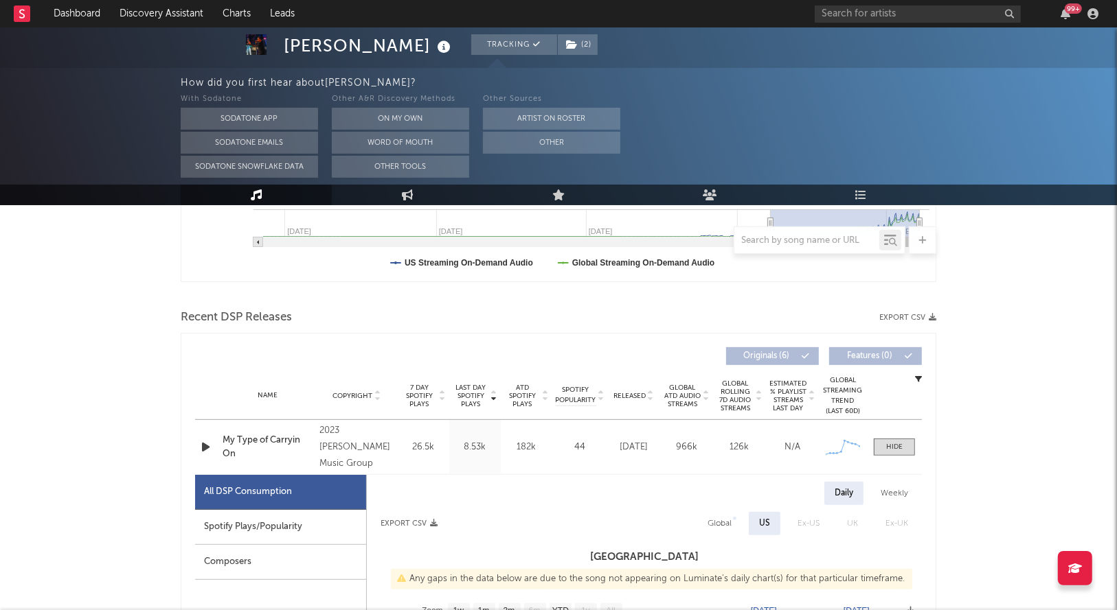
scroll to position [0, 0]
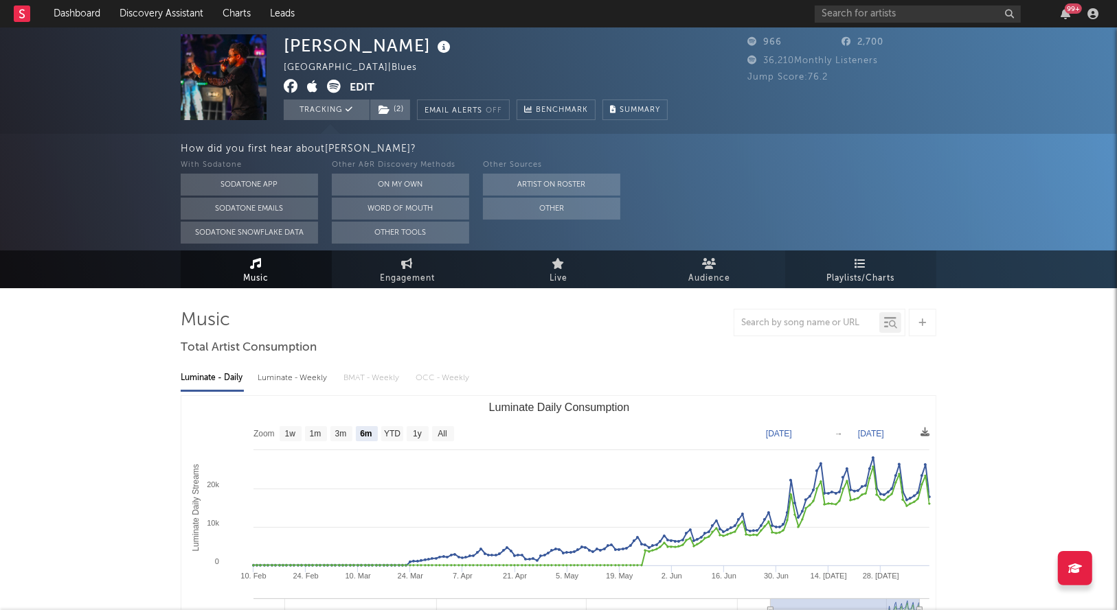
click at [878, 264] on link "Playlists/Charts" at bounding box center [860, 270] width 151 height 38
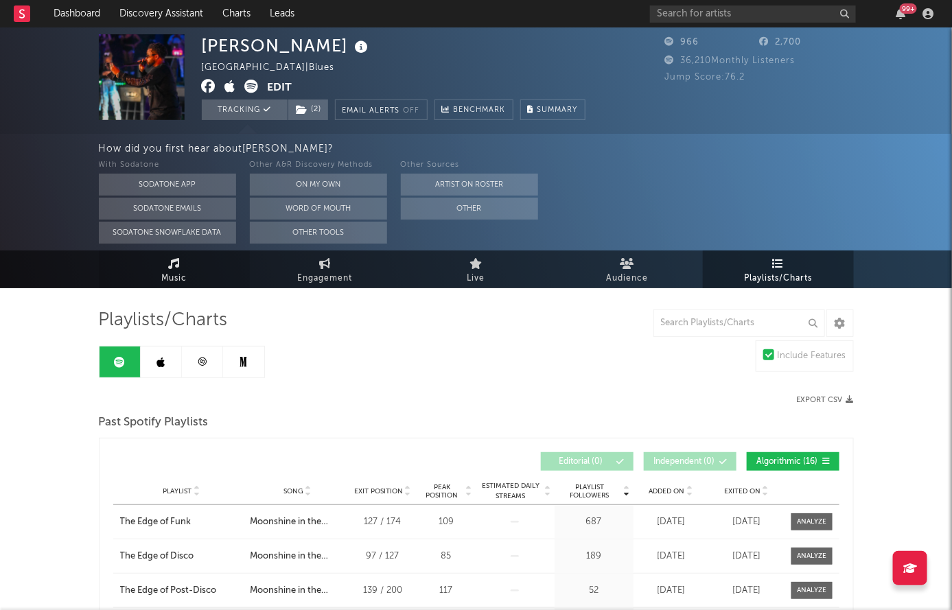
click at [144, 264] on link "Music" at bounding box center [174, 270] width 151 height 38
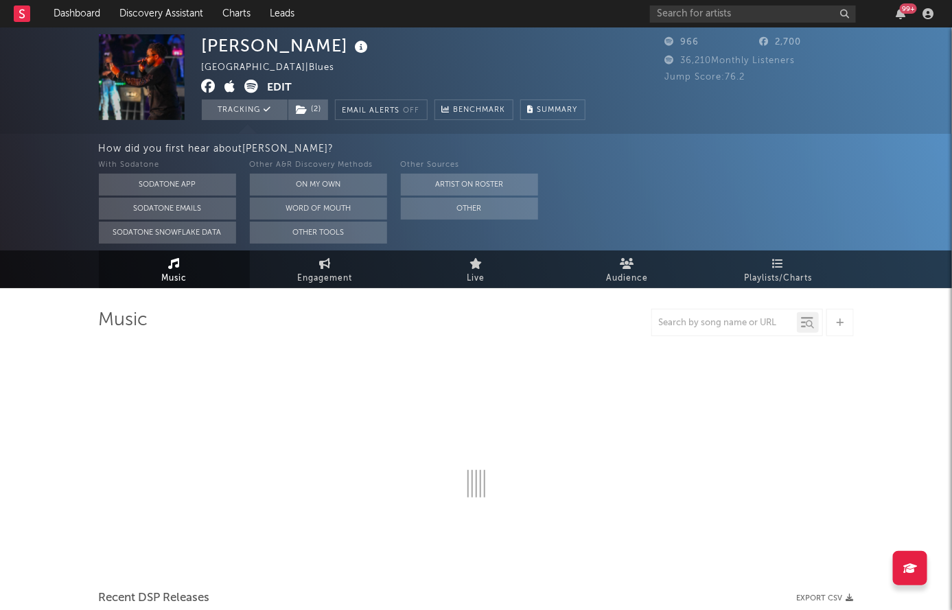
select select "6m"
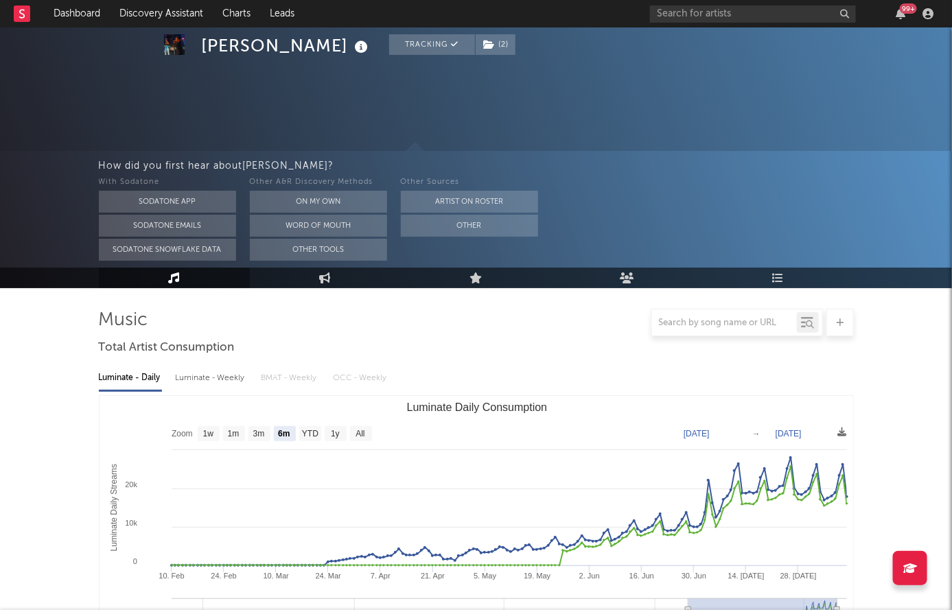
scroll to position [98, 0]
